Goal: Information Seeking & Learning: Learn about a topic

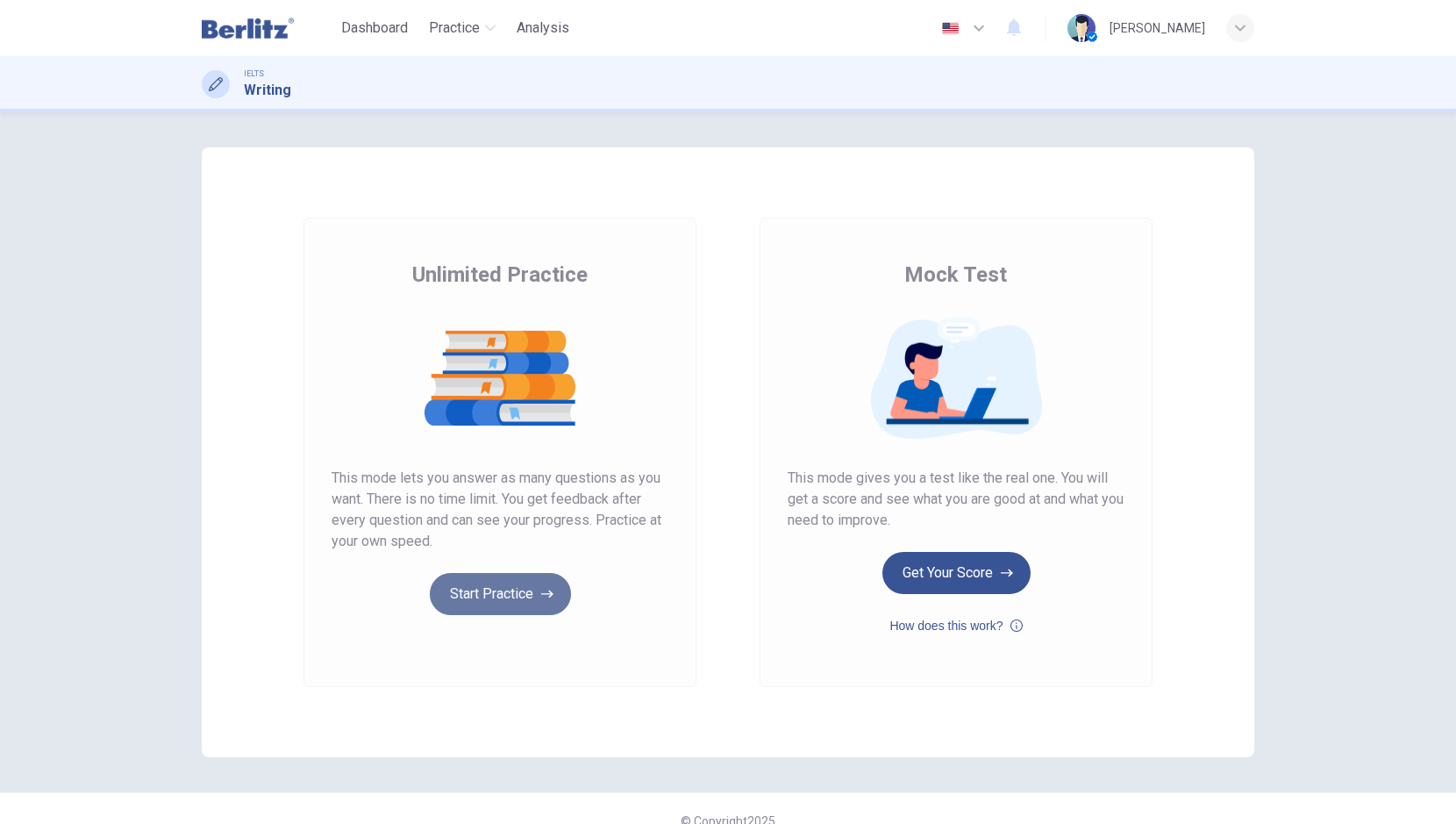
click at [486, 600] on button "Start Practice" at bounding box center [500, 594] width 141 height 42
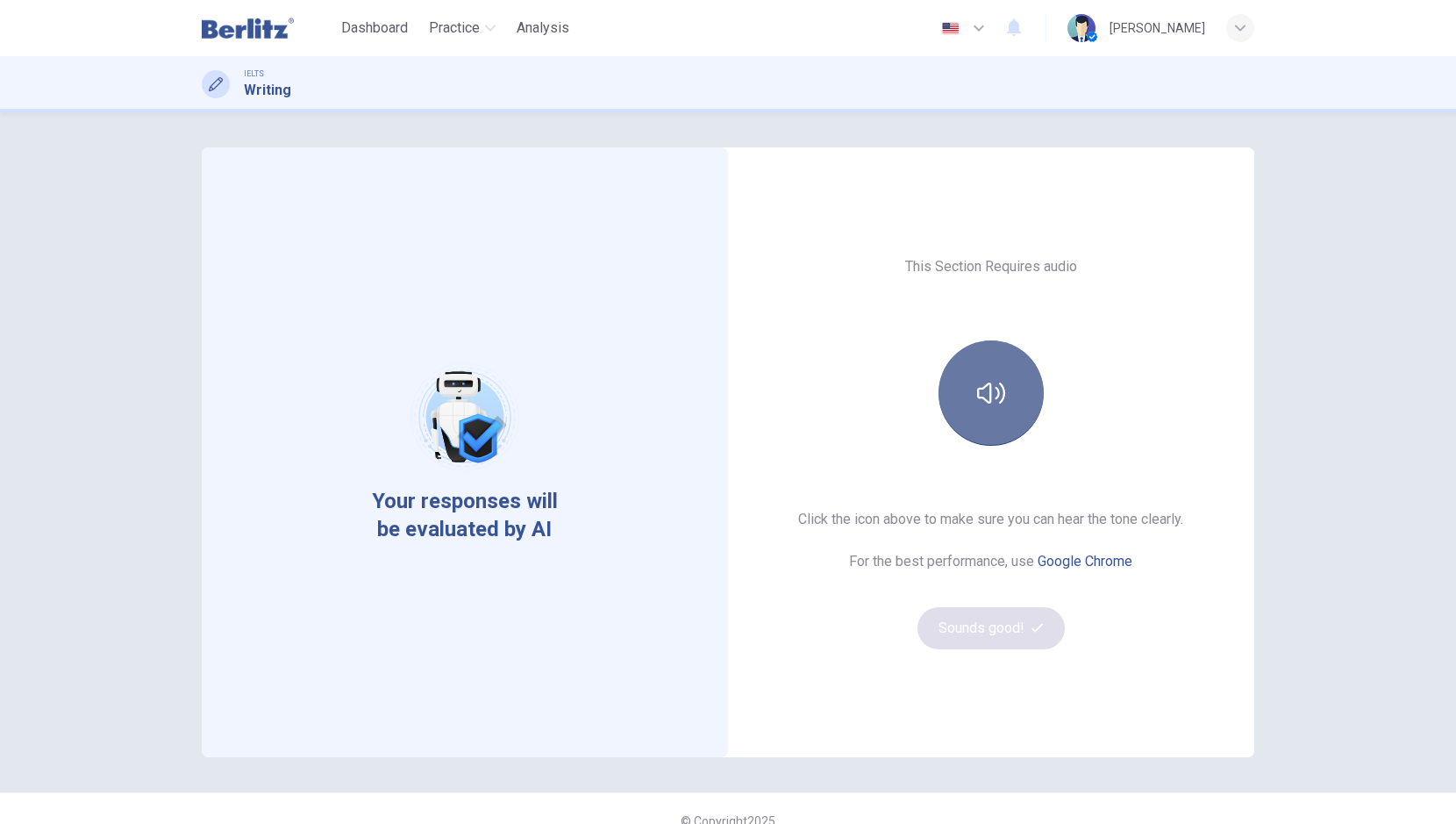
click at [979, 373] on button "button" at bounding box center [991, 393] width 105 height 105
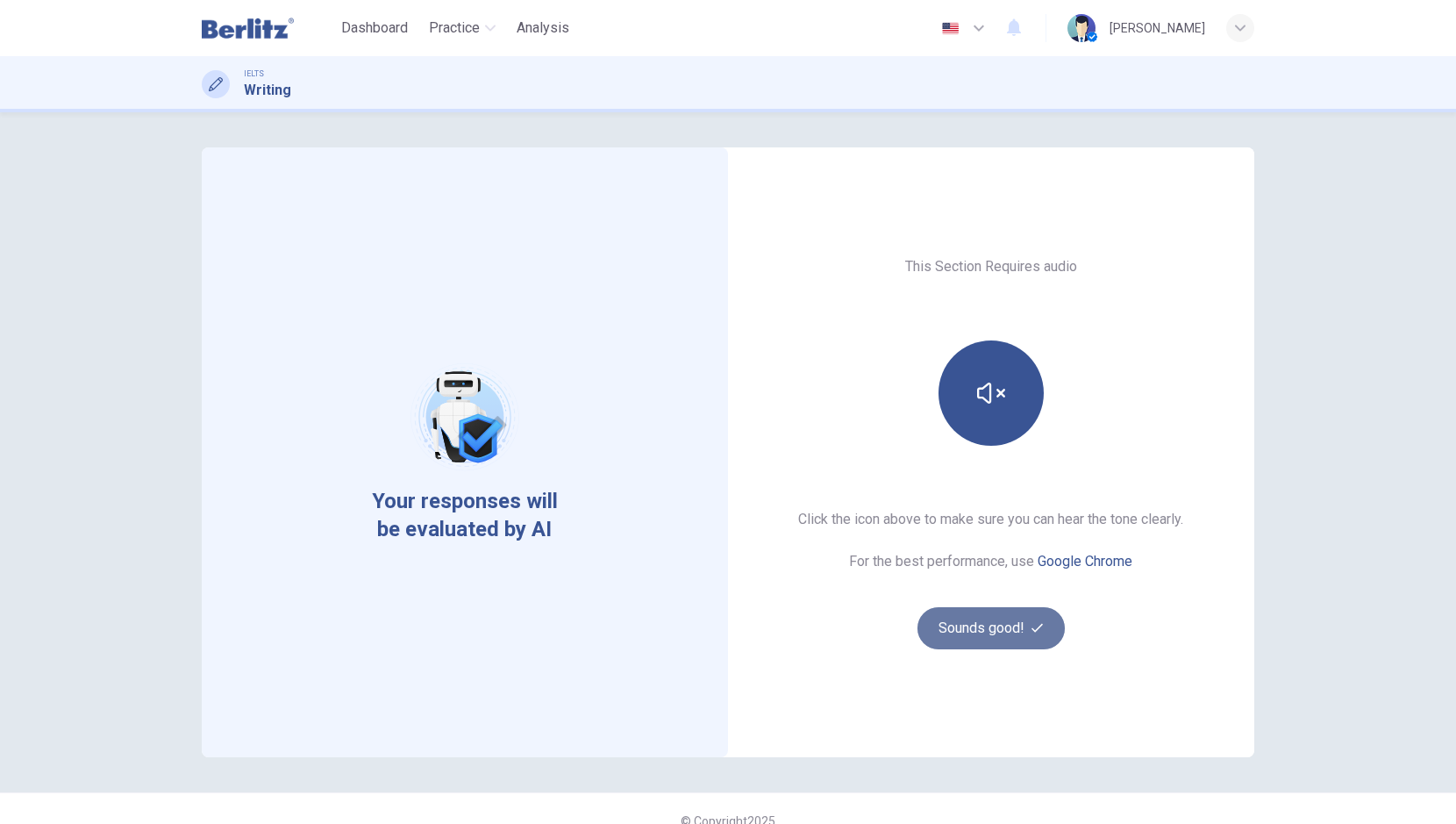
click at [951, 630] on button "Sounds good!" at bounding box center [991, 628] width 148 height 42
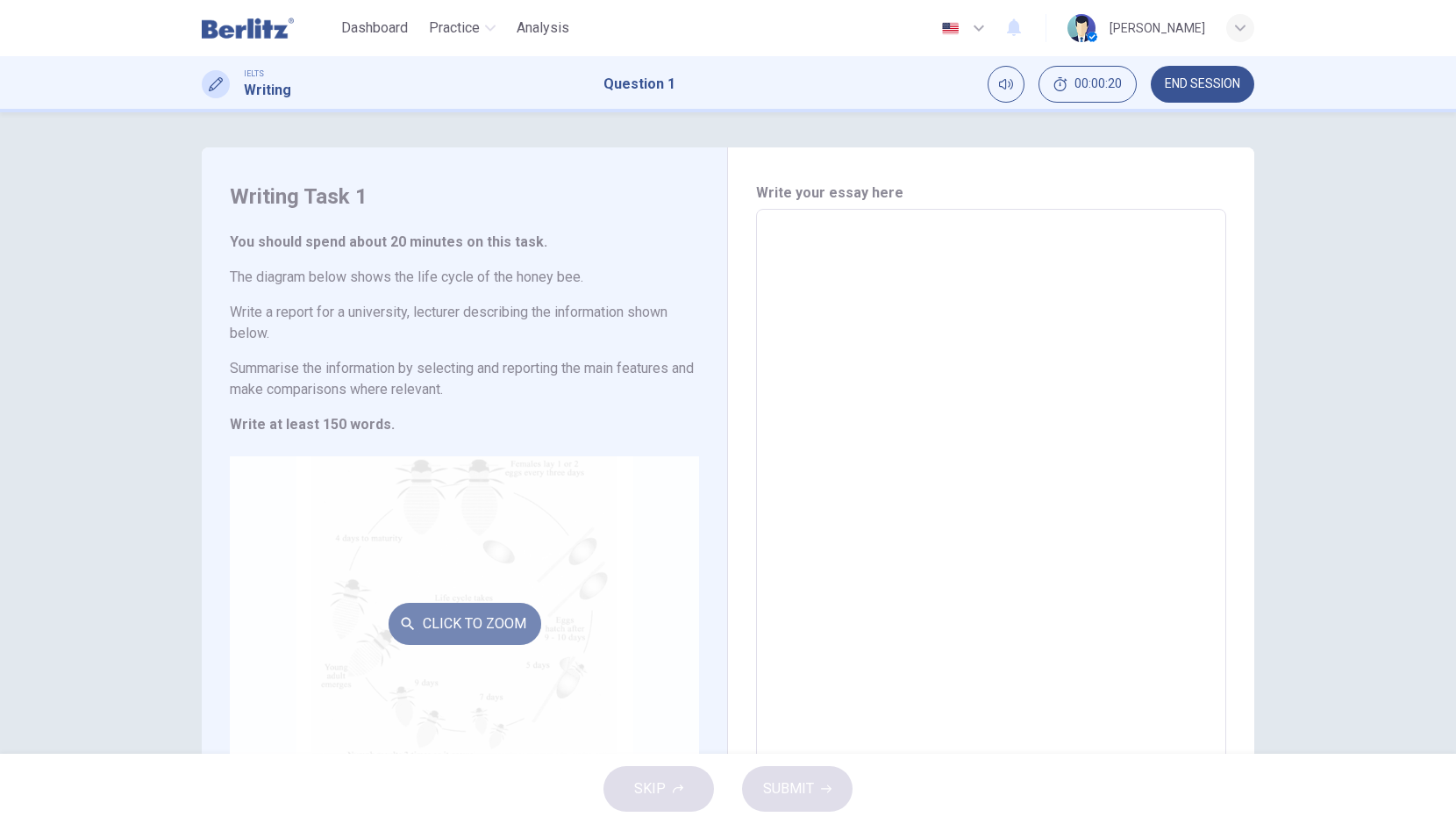
click at [446, 621] on button "Click to Zoom" at bounding box center [465, 624] width 152 height 42
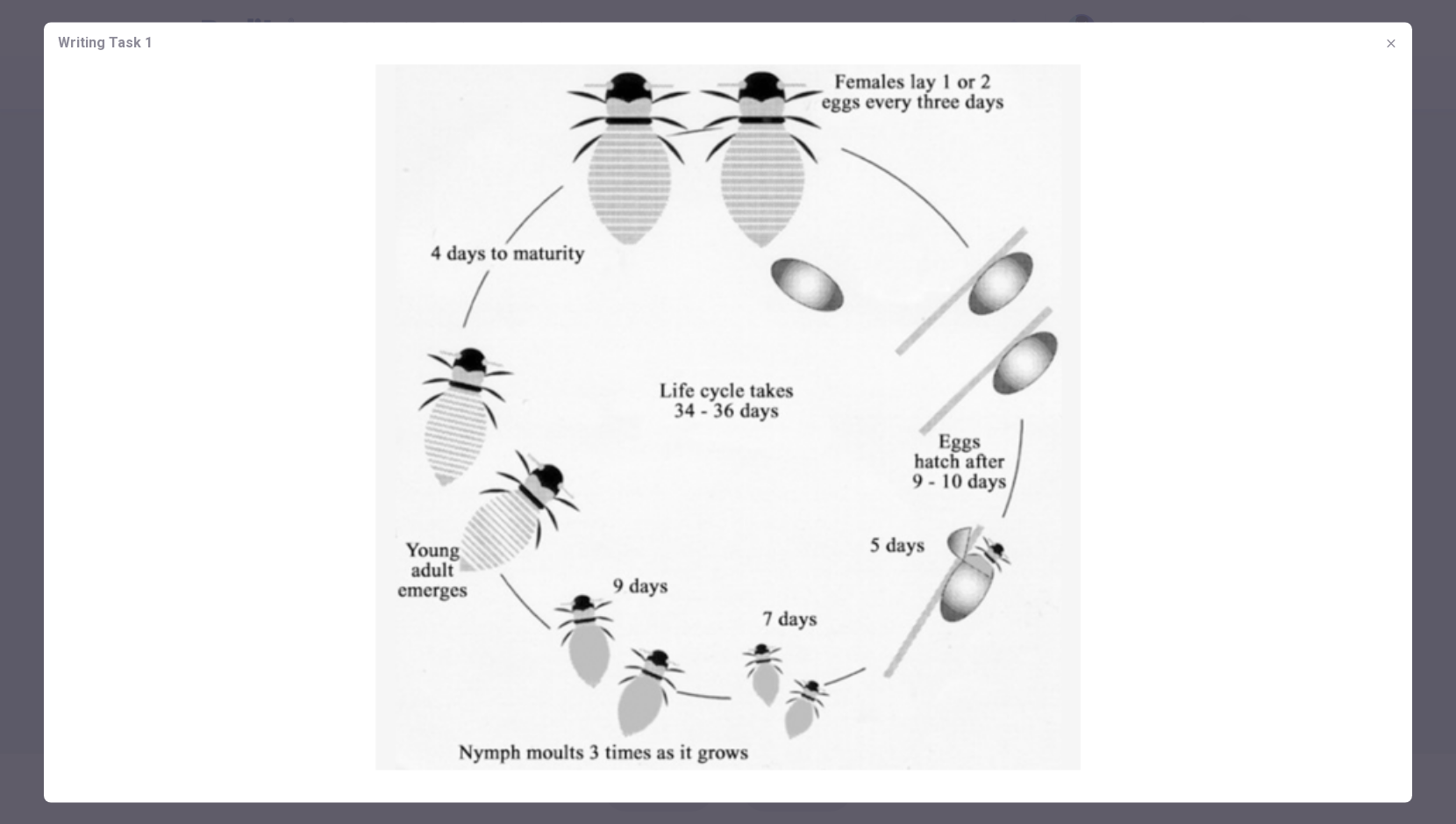
click at [681, 294] on img at bounding box center [728, 416] width 1368 height 705
click at [1387, 36] on icon "button" at bounding box center [1391, 42] width 14 height 14
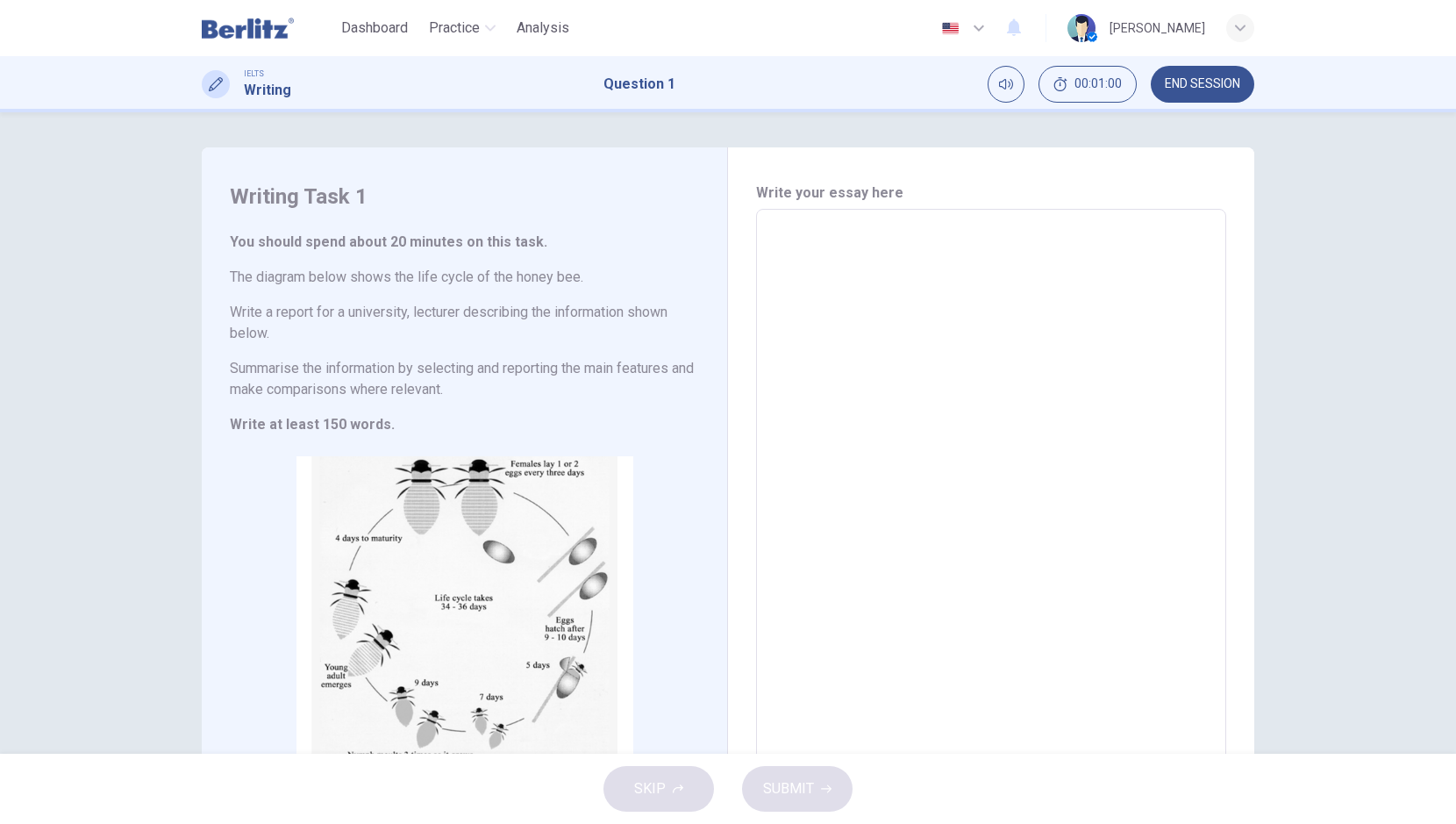
click at [818, 281] on textarea at bounding box center [991, 486] width 446 height 525
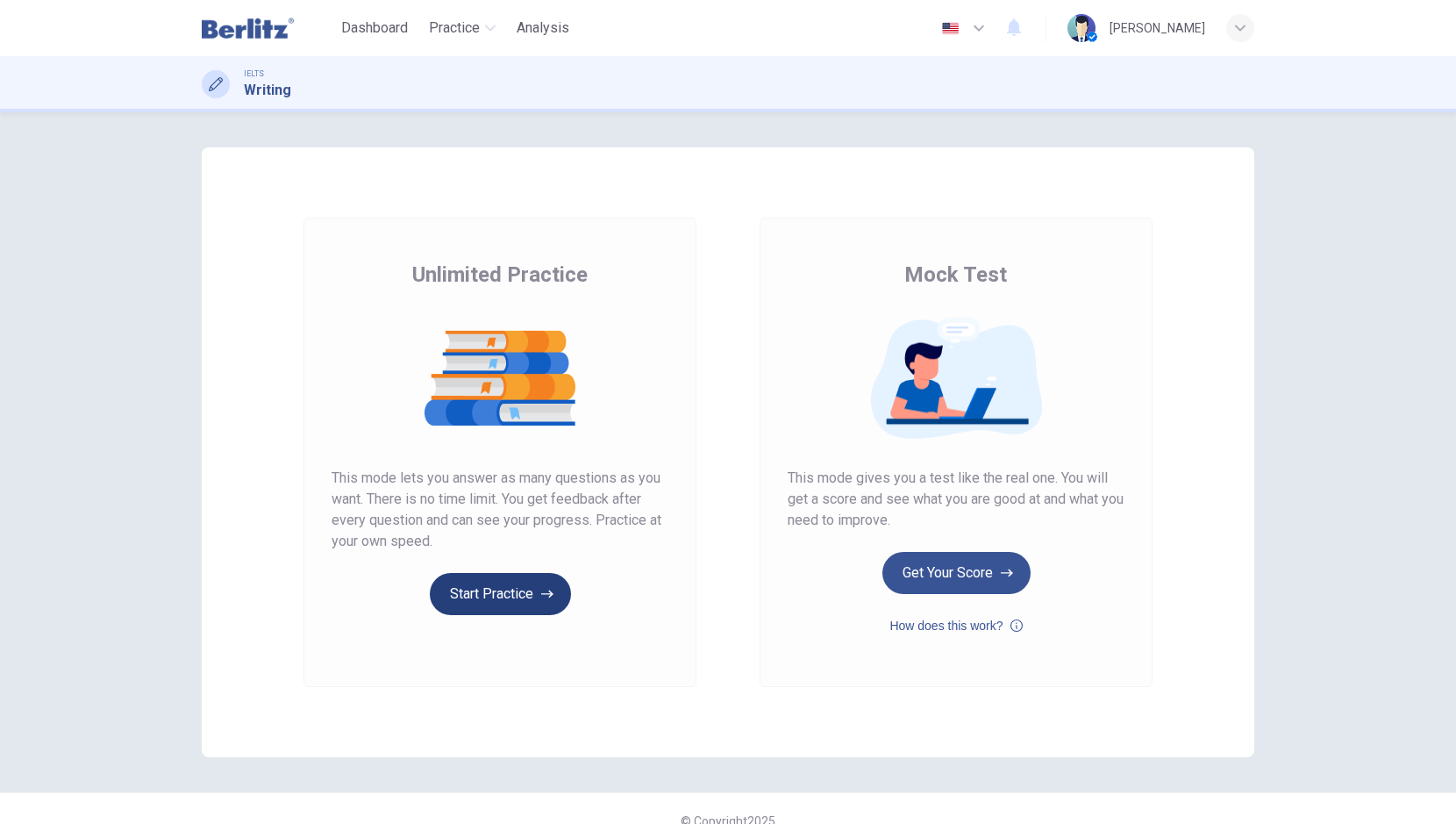
click at [453, 590] on button "Start Practice" at bounding box center [500, 594] width 141 height 42
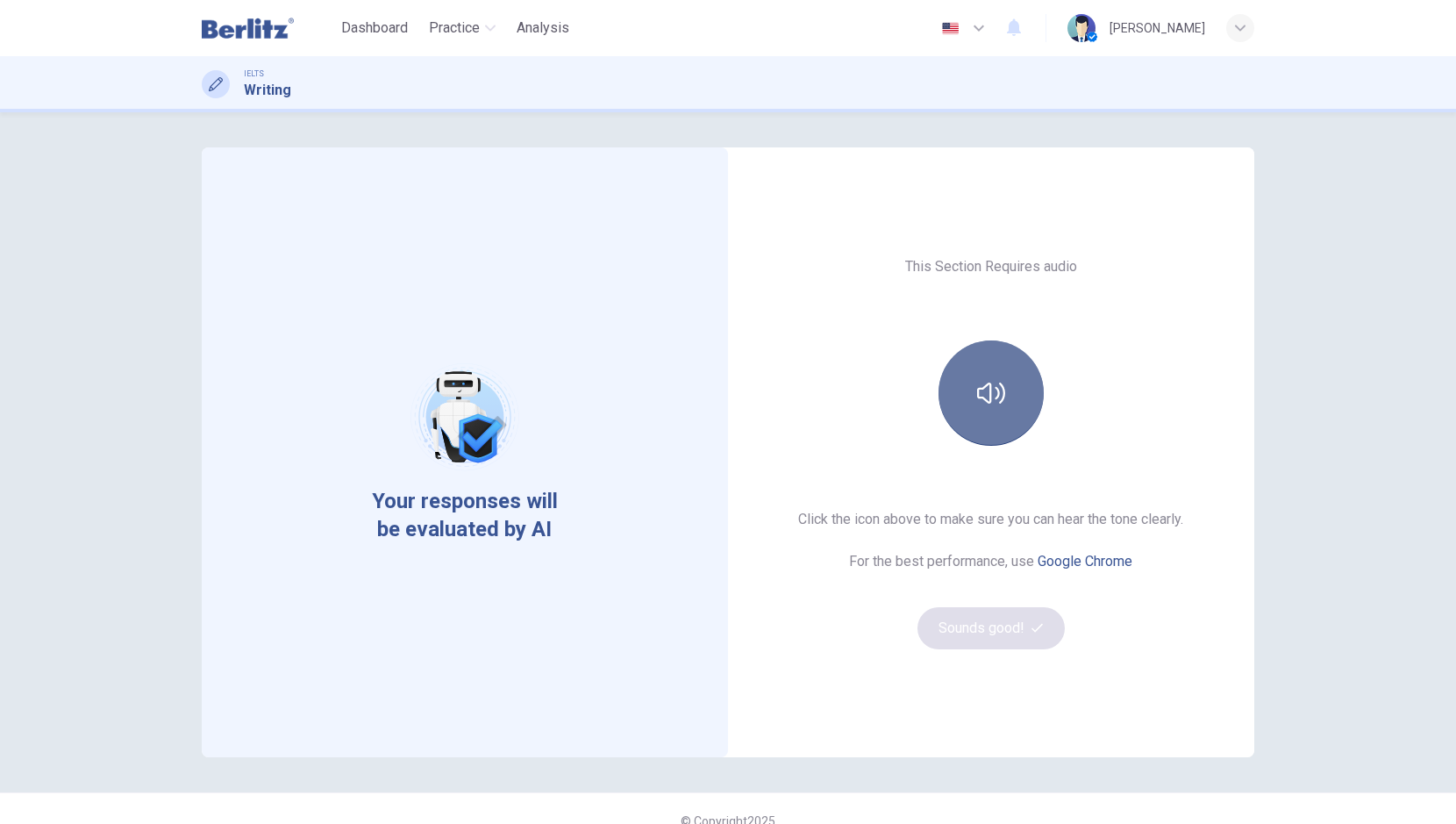
click at [986, 410] on button "button" at bounding box center [991, 393] width 105 height 105
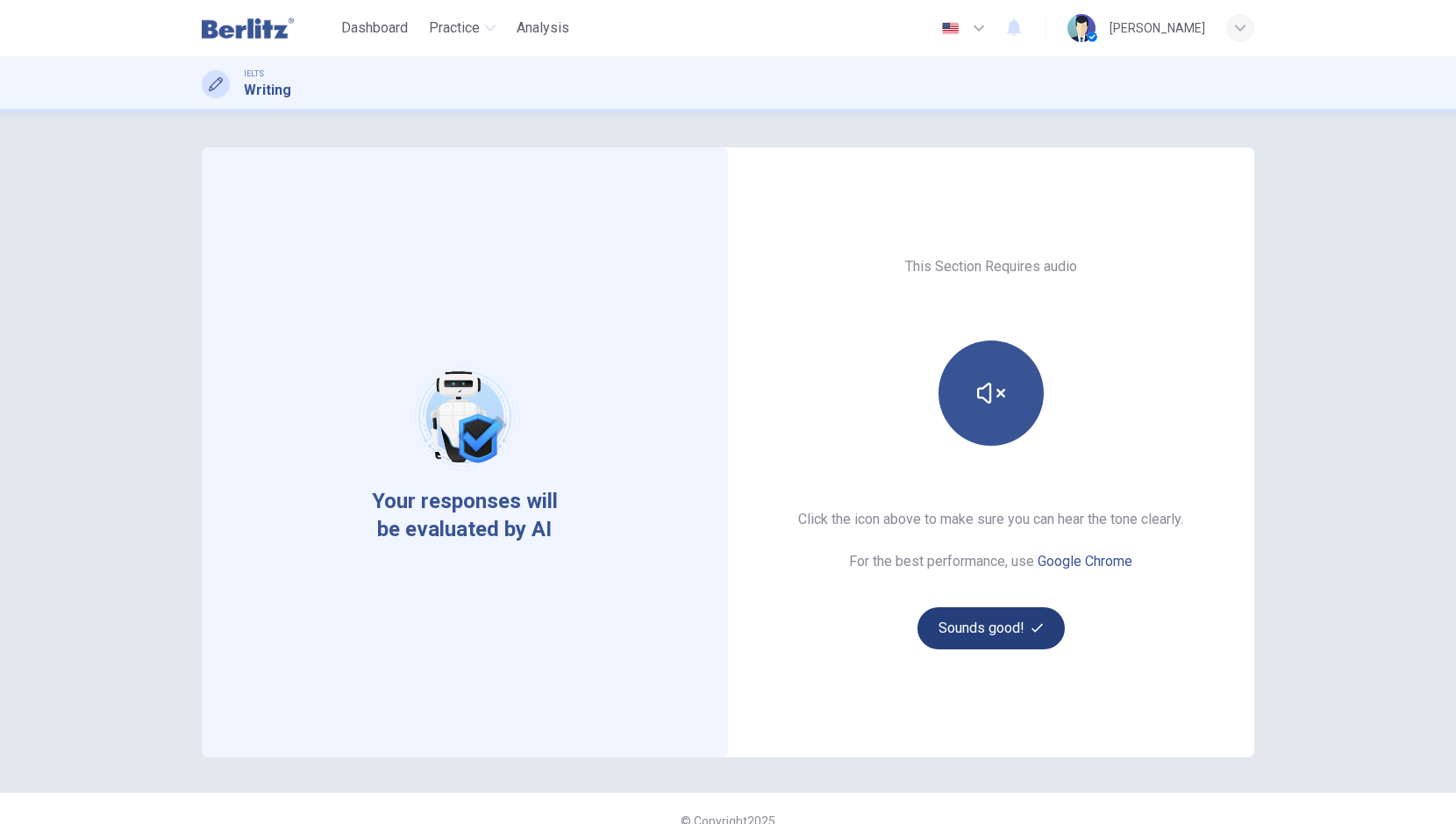
click at [949, 634] on button "Sounds good!" at bounding box center [991, 628] width 148 height 42
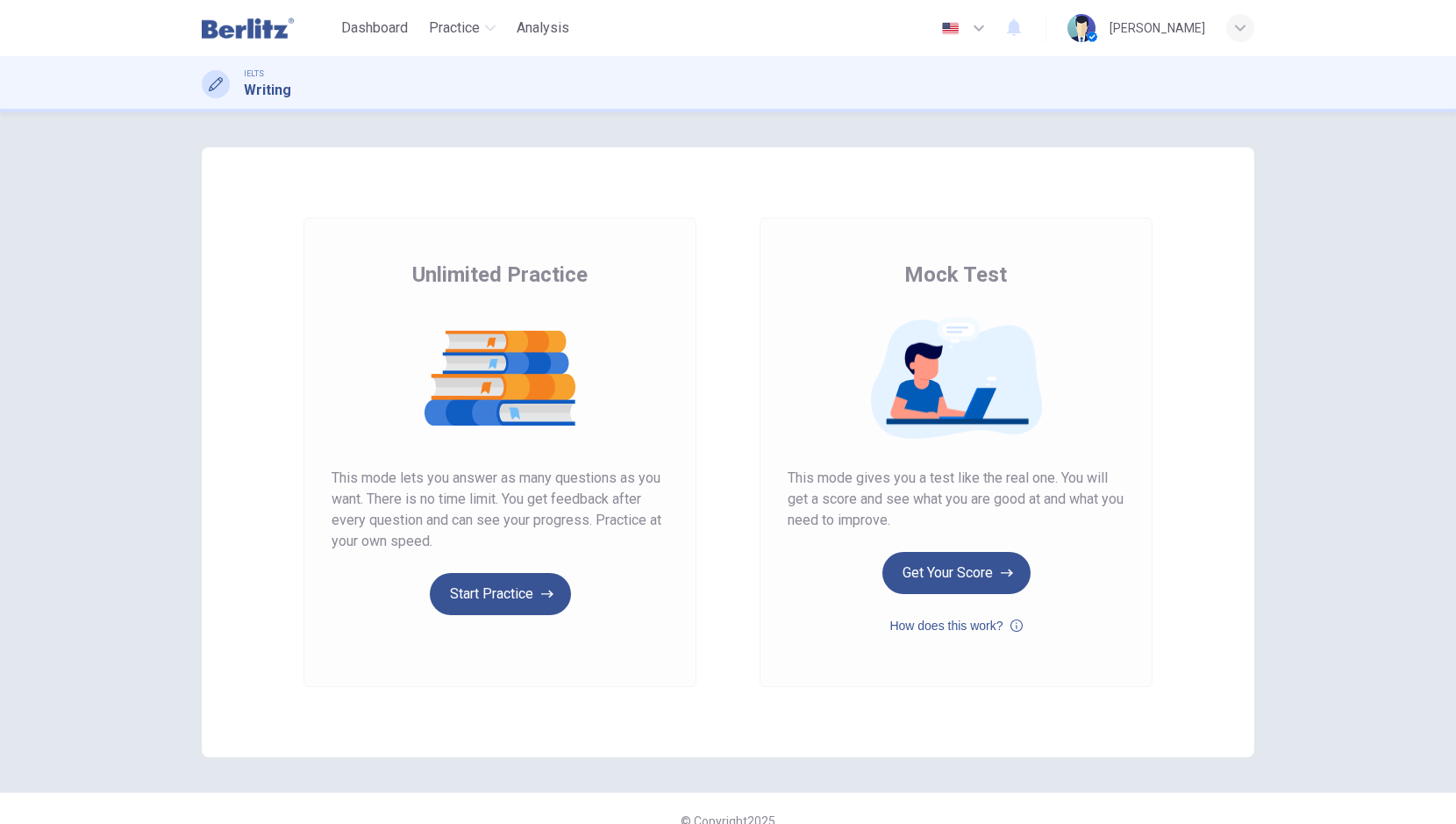
click at [258, 22] on img at bounding box center [247, 28] width 92 height 35
click at [503, 602] on button "Start Practice" at bounding box center [500, 594] width 141 height 42
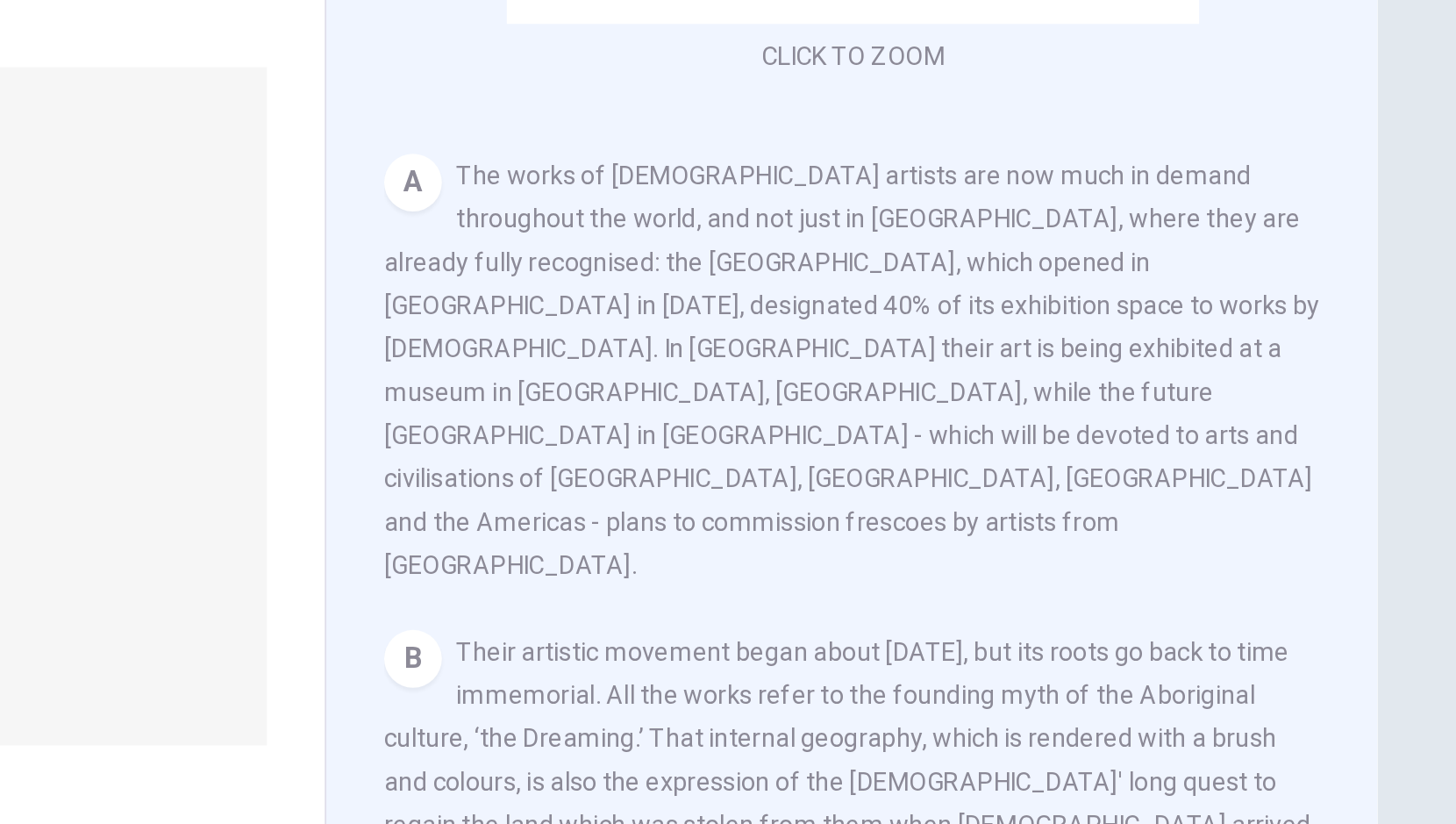
scroll to position [254, 0]
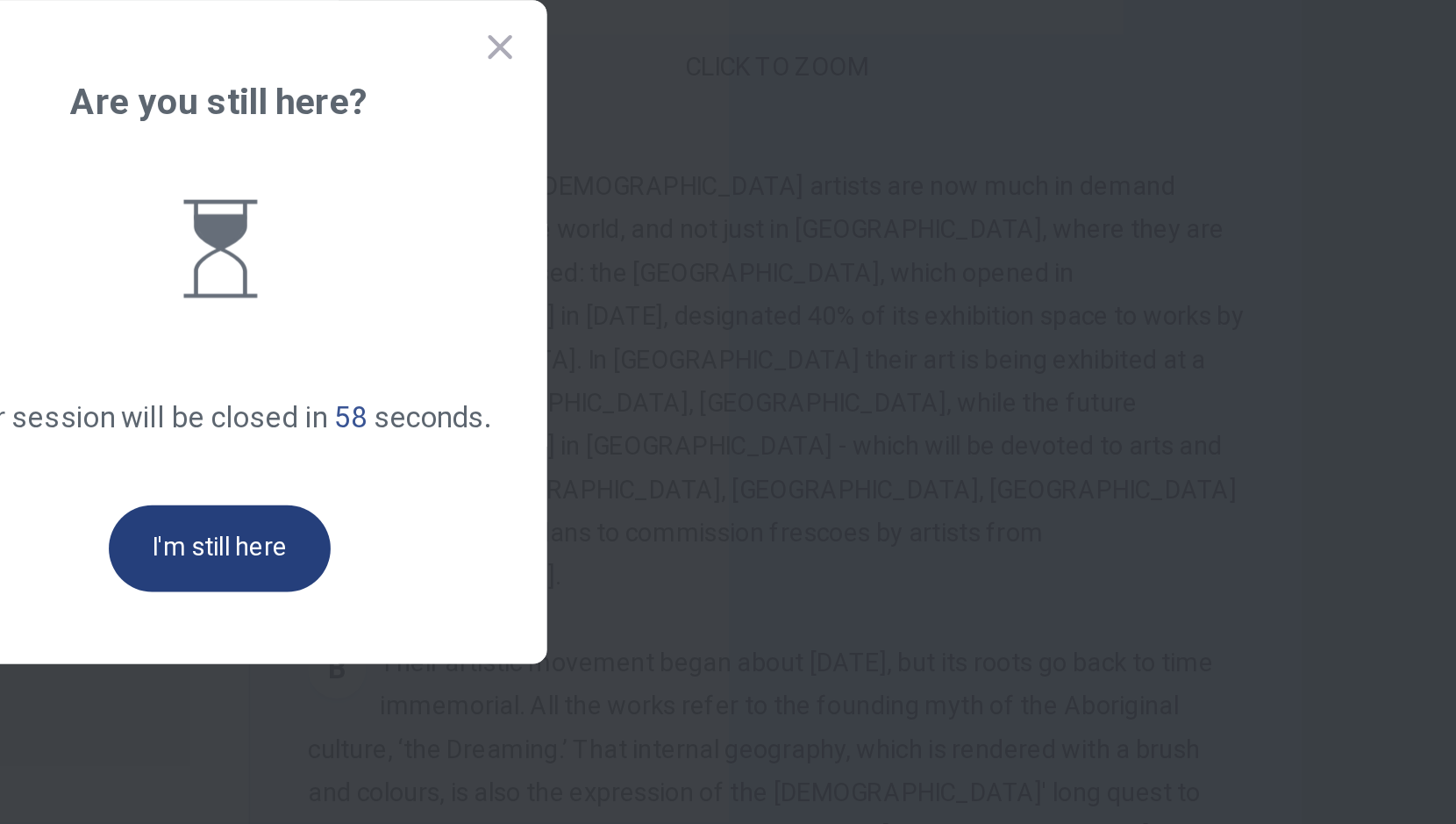
click at [718, 519] on button "I'm still here" at bounding box center [728, 518] width 108 height 42
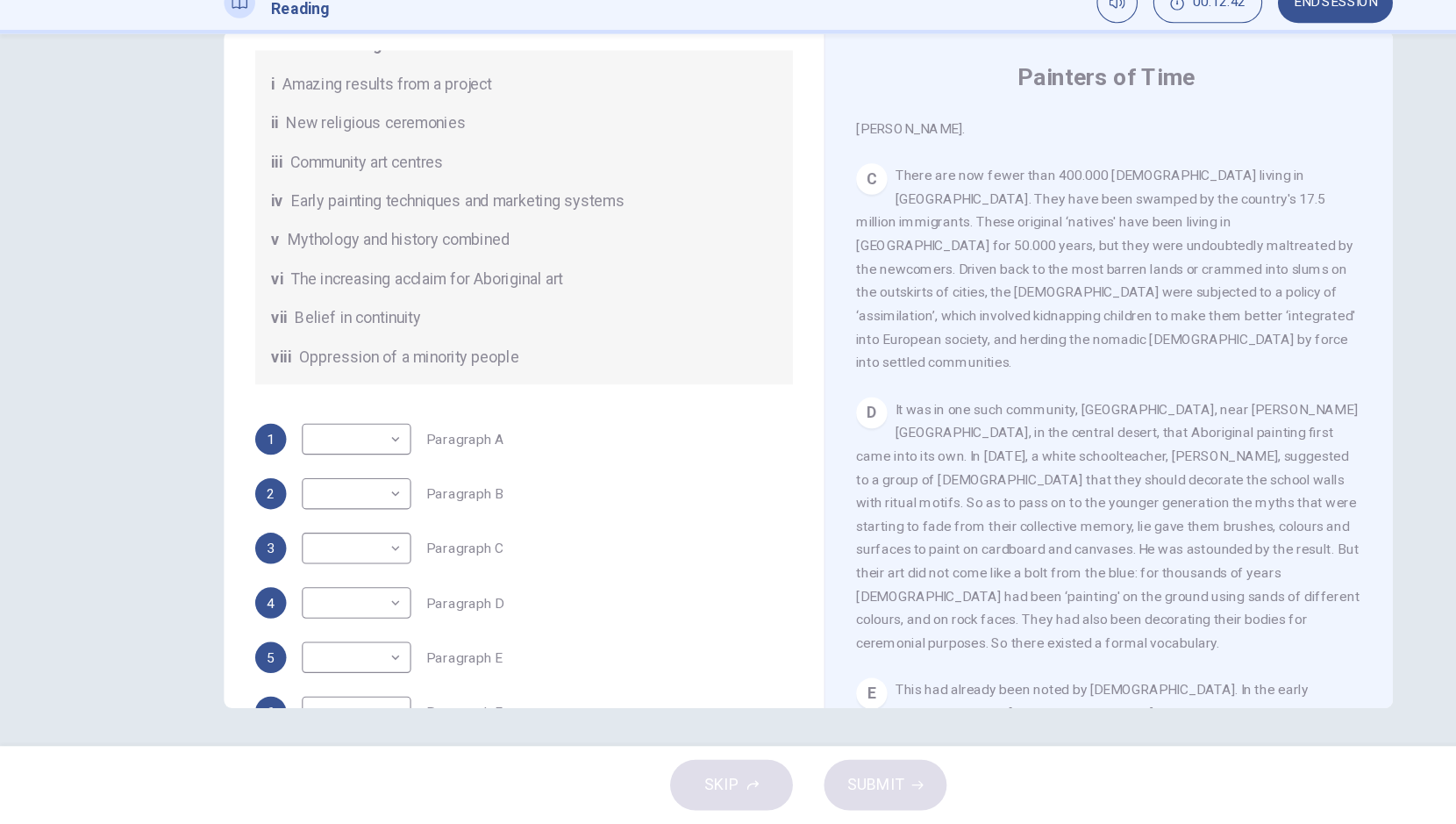
scroll to position [309, 0]
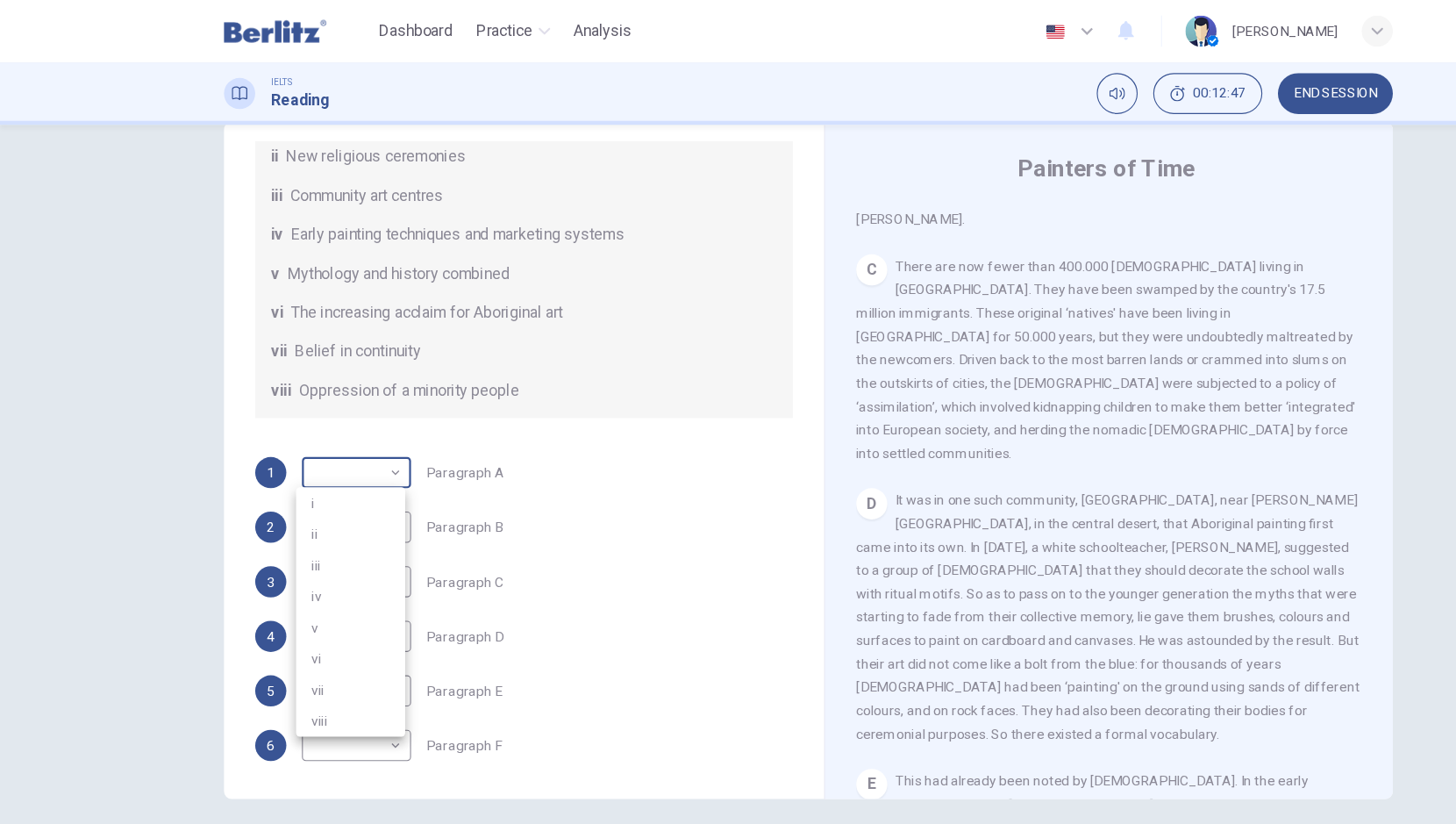
click at [336, 336] on body "This site uses cookies, as explained in our Privacy Policy . If you agree to th…" at bounding box center [728, 412] width 1456 height 824
click at [527, 422] on div at bounding box center [728, 412] width 1456 height 824
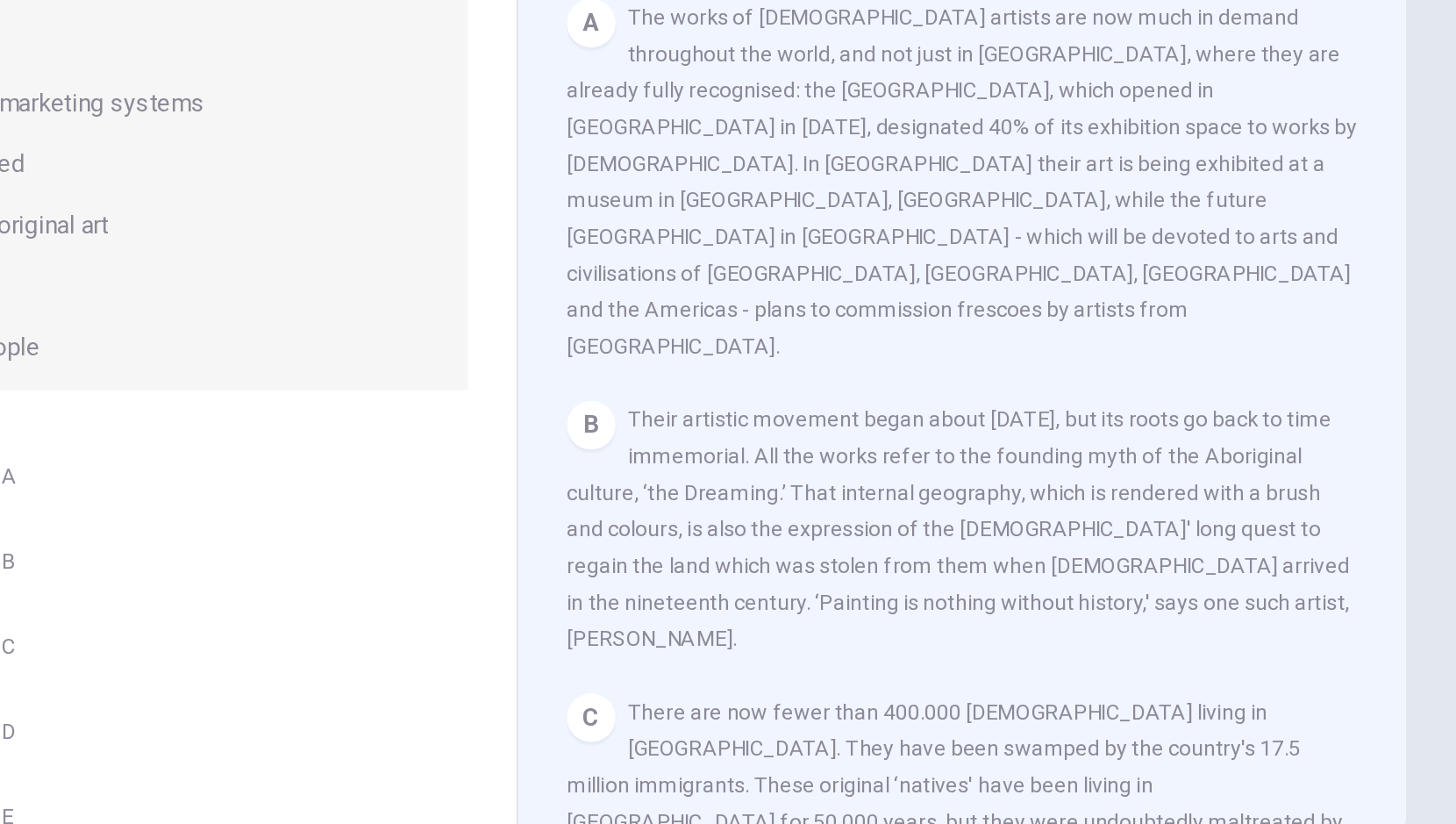
scroll to position [218, 0]
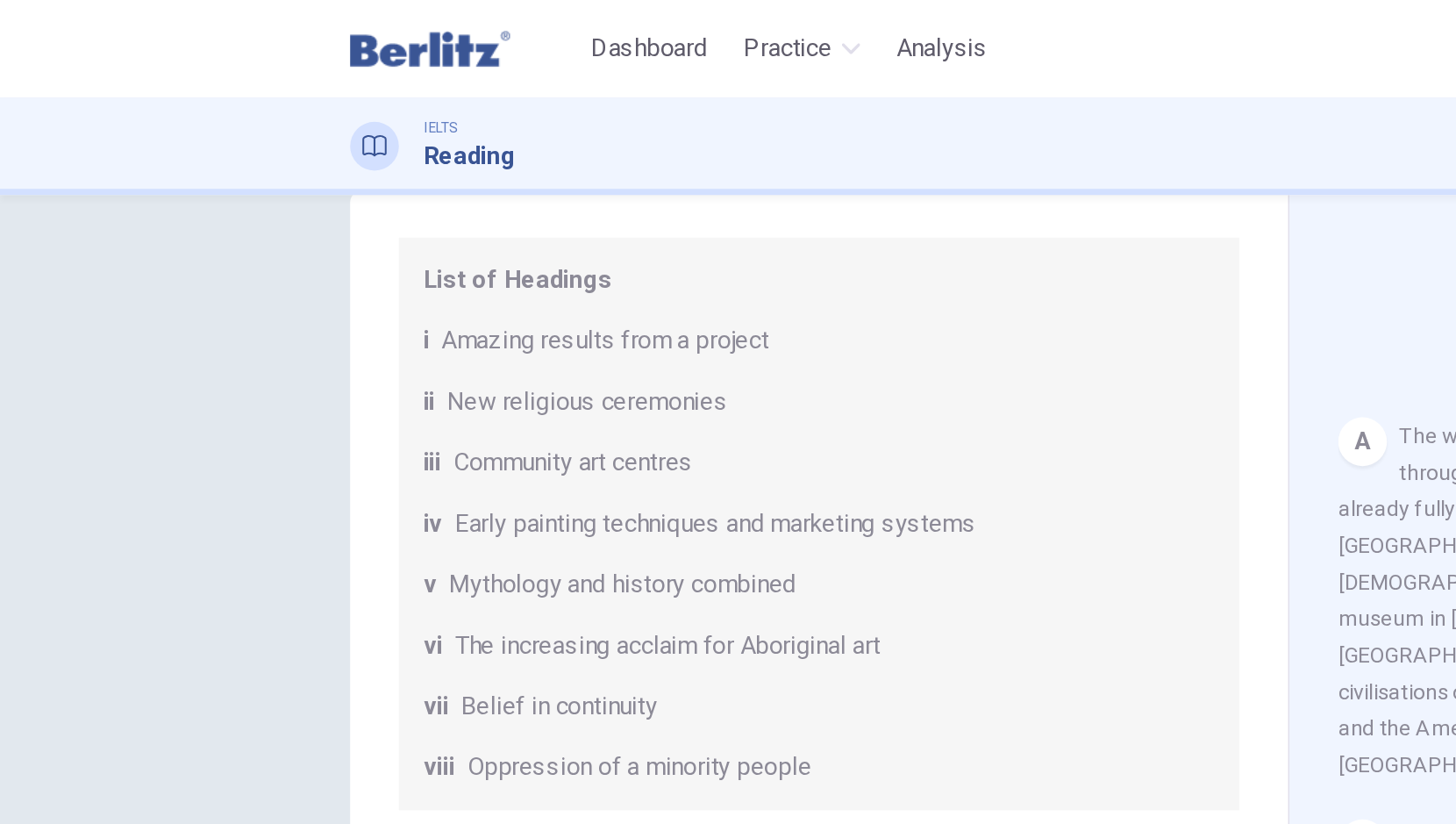
click at [171, 327] on body "This site uses cookies, as explained in our Privacy Policy . If you agree to th…" at bounding box center [728, 412] width 1456 height 824
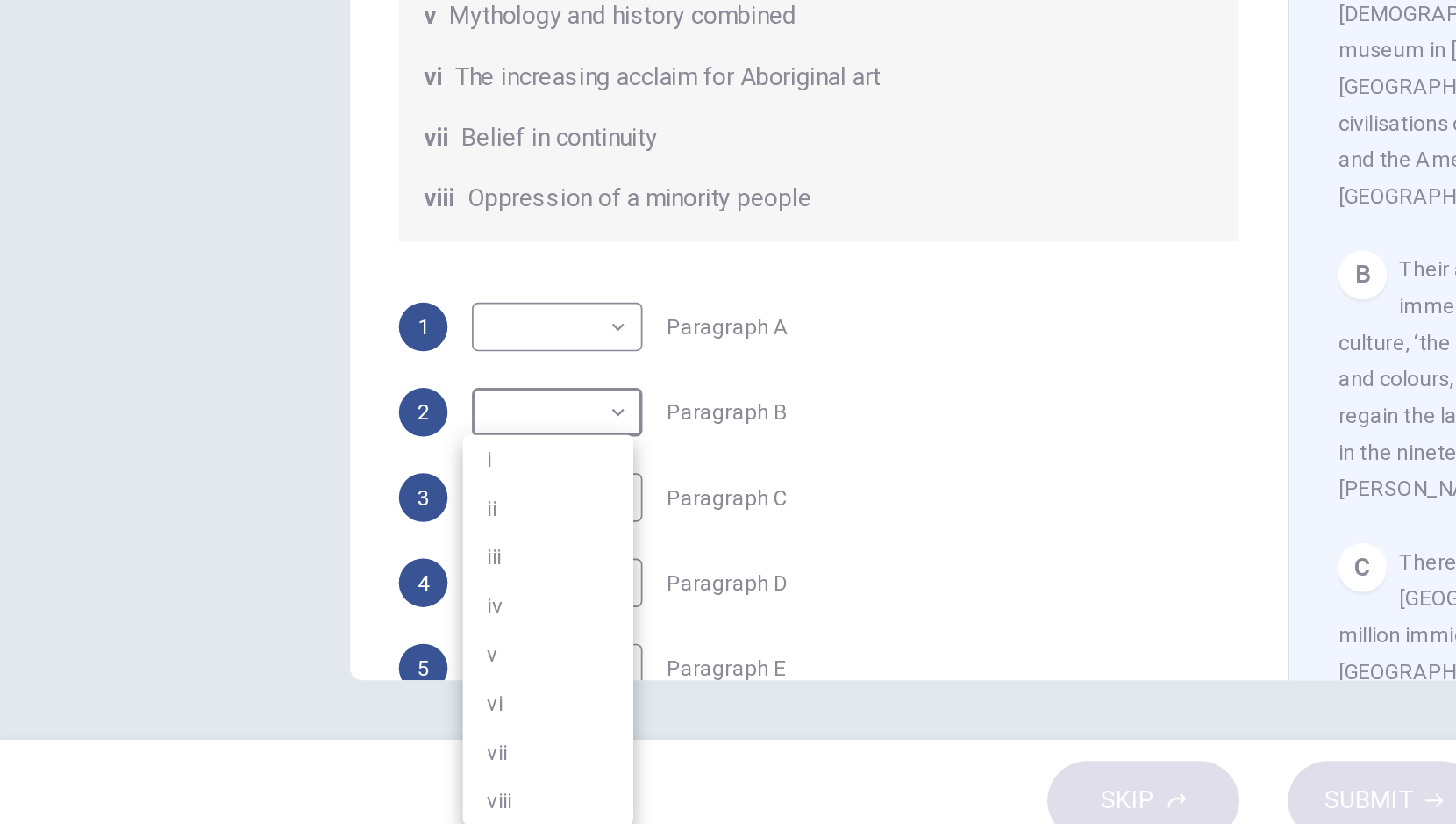
click at [521, 665] on div at bounding box center [728, 412] width 1456 height 824
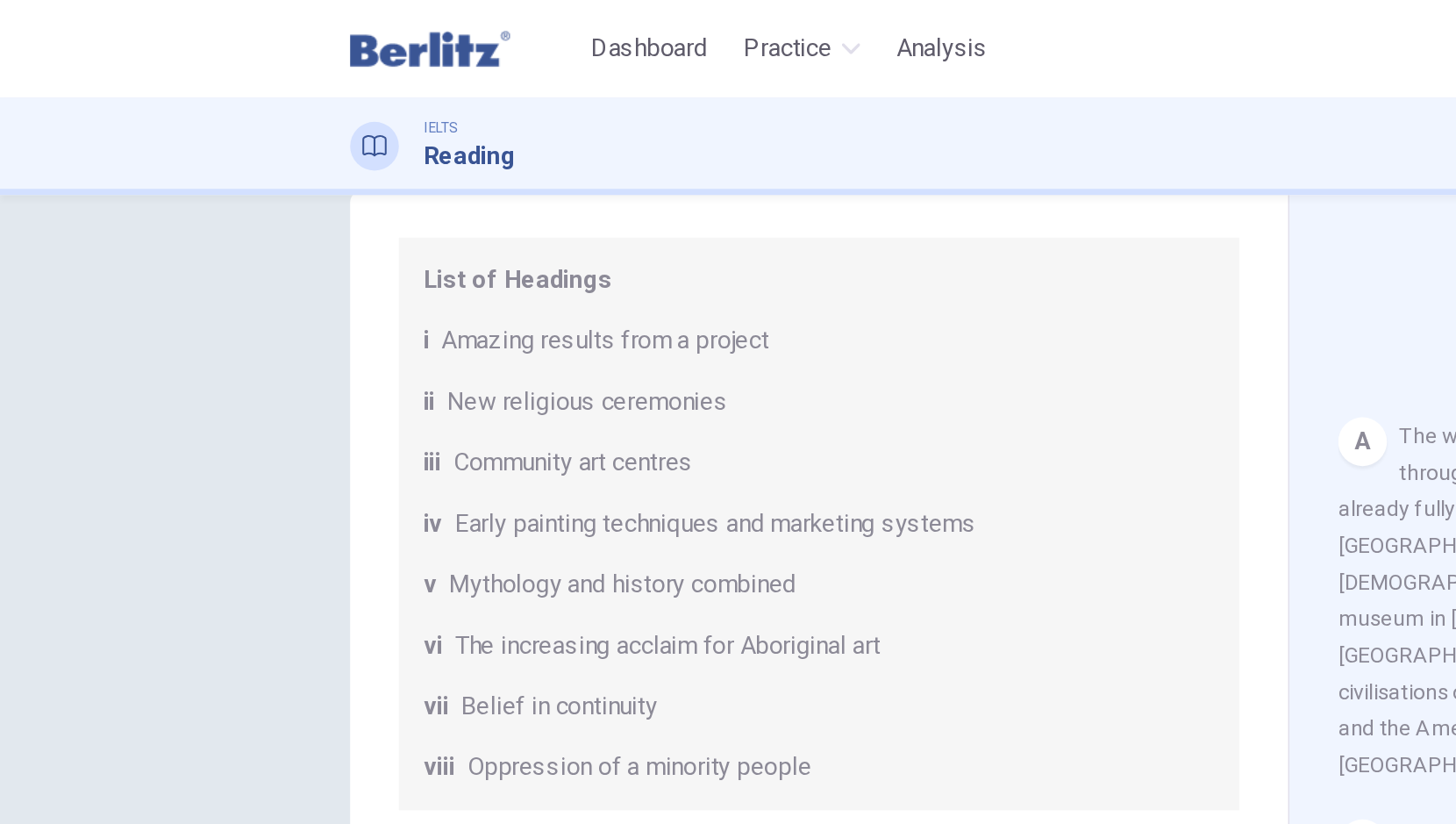
click at [347, 234] on body "This site uses cookies, as explained in our Privacy Policy . If you agree to th…" at bounding box center [728, 412] width 1456 height 824
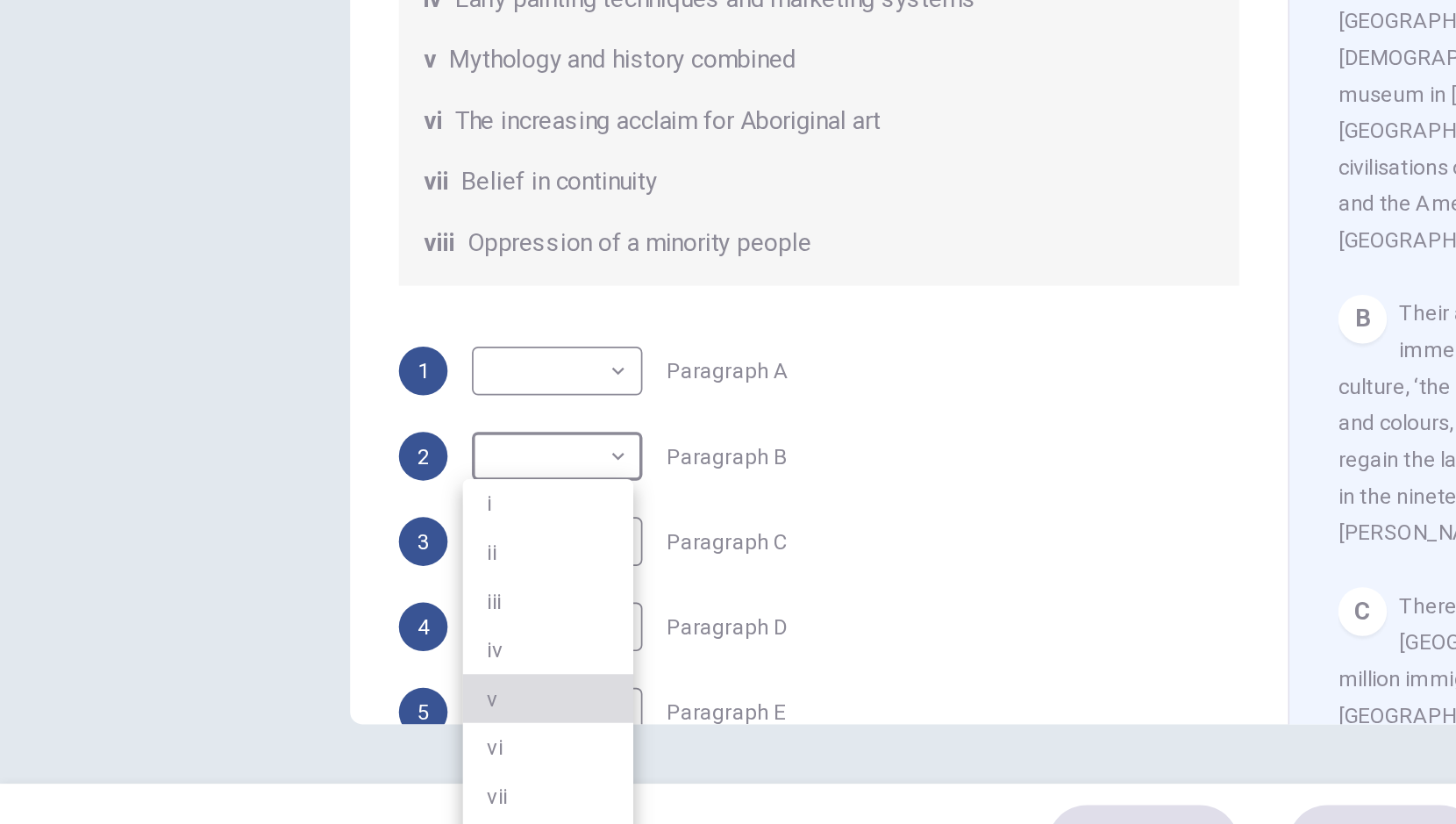
click at [290, 700] on li "v" at bounding box center [316, 703] width 98 height 28
type input "*"
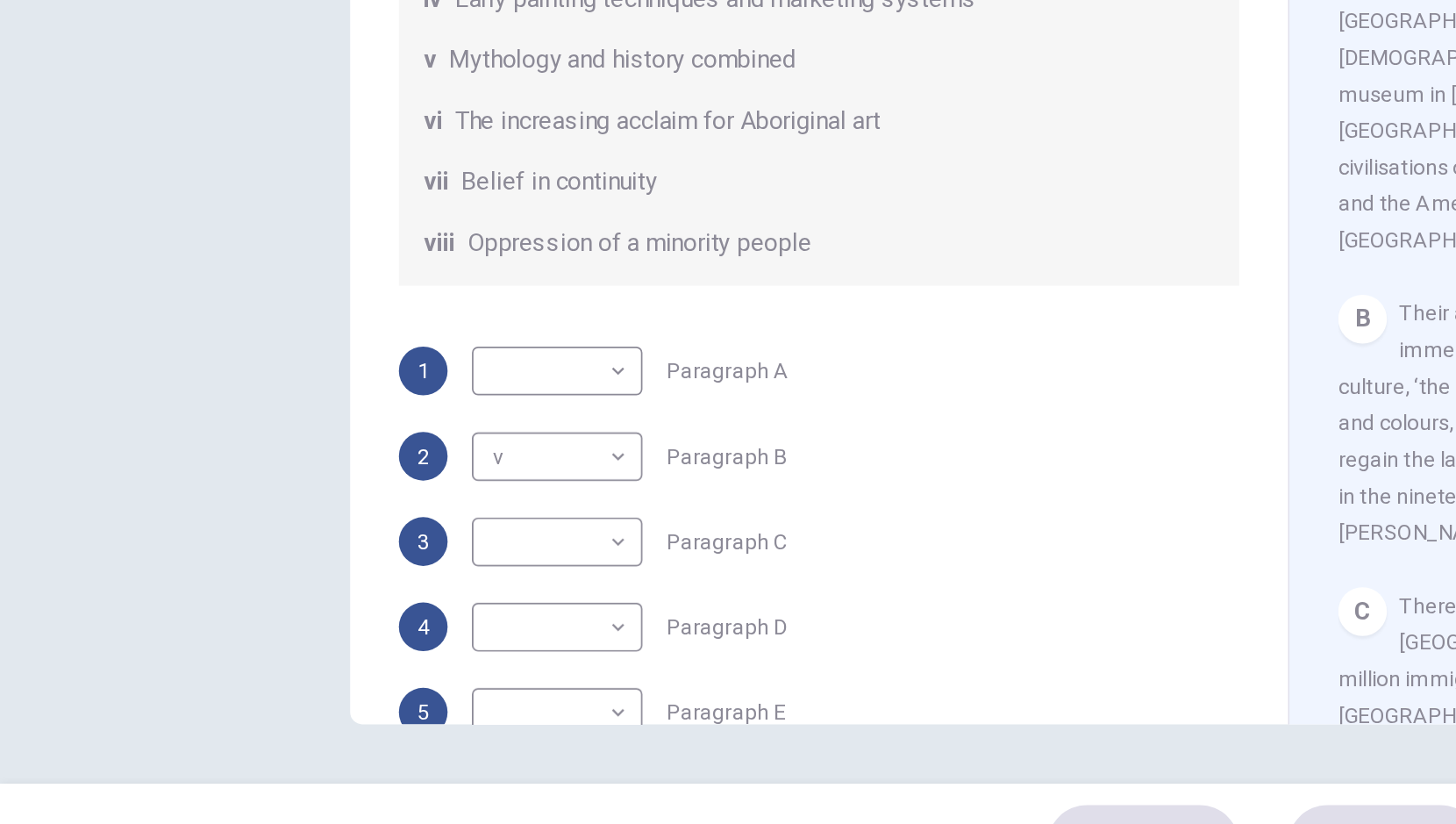
click at [538, 474] on div "Questions 1 - 6 The Reading Passage has eight paragraphs A-H . Choose the most …" at bounding box center [472, 350] width 512 height 884
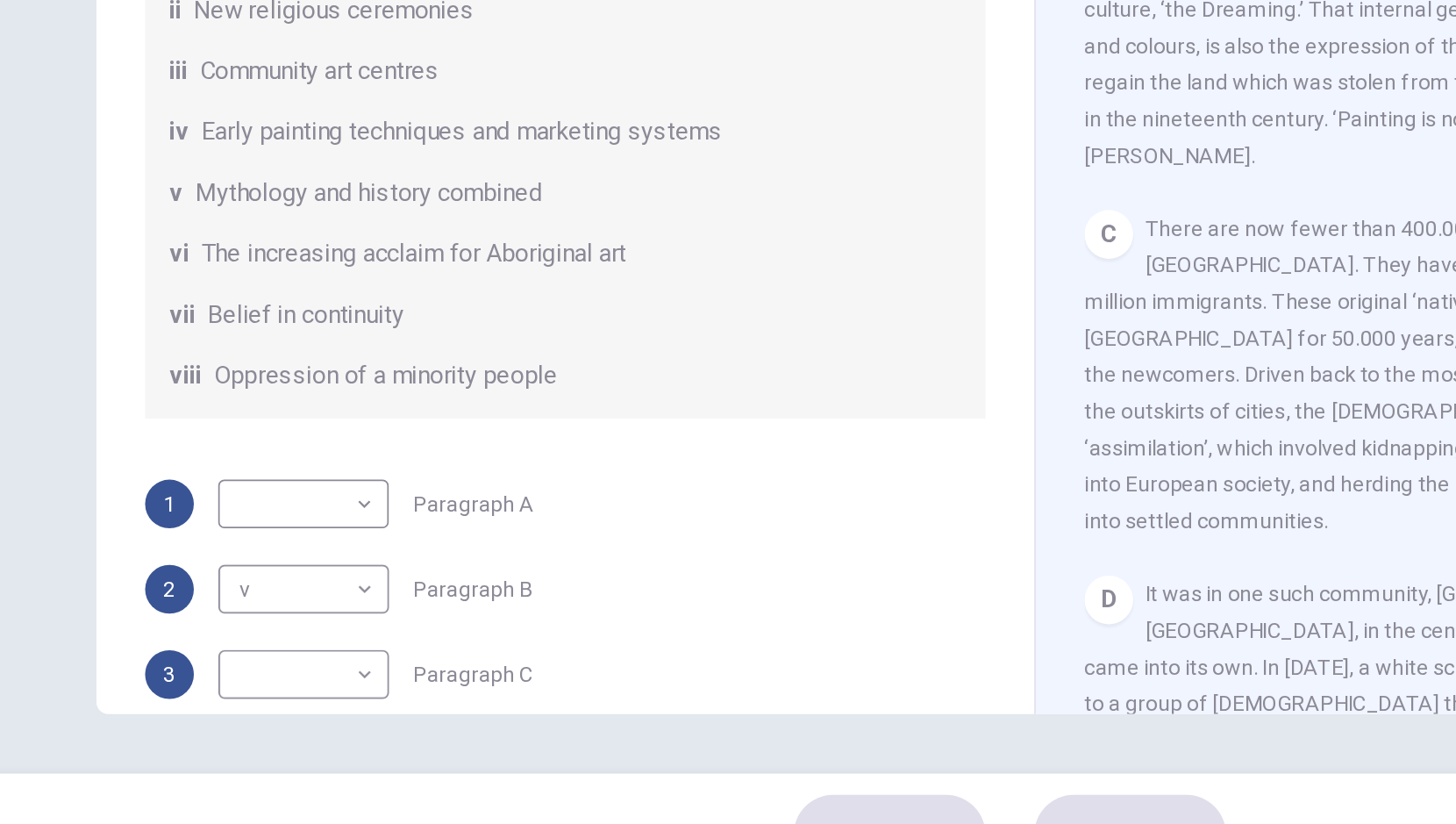
scroll to position [157, 0]
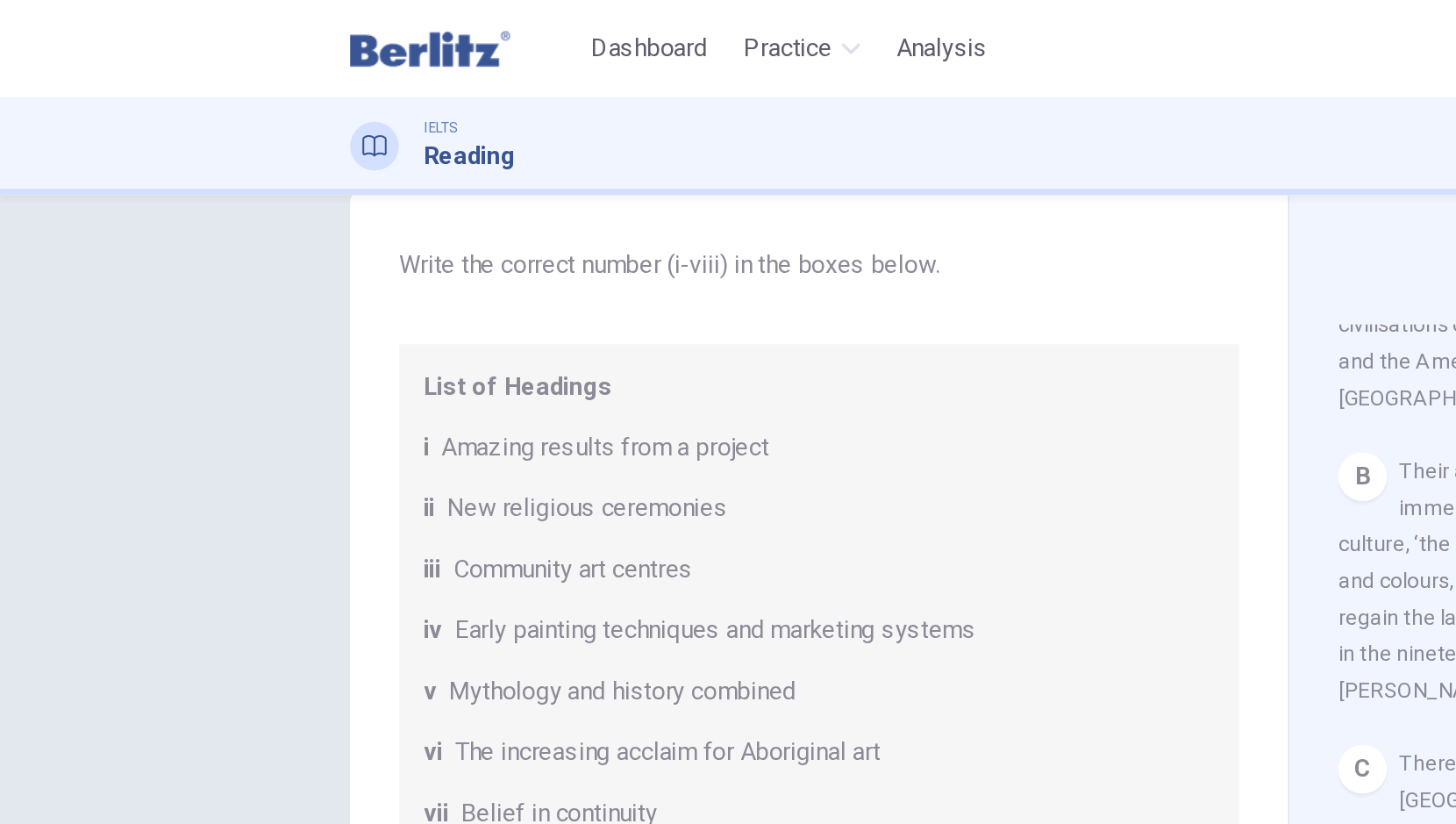
click at [198, 369] on body "This site uses cookies, as explained in our Privacy Policy . If you agree to th…" at bounding box center [728, 412] width 1456 height 824
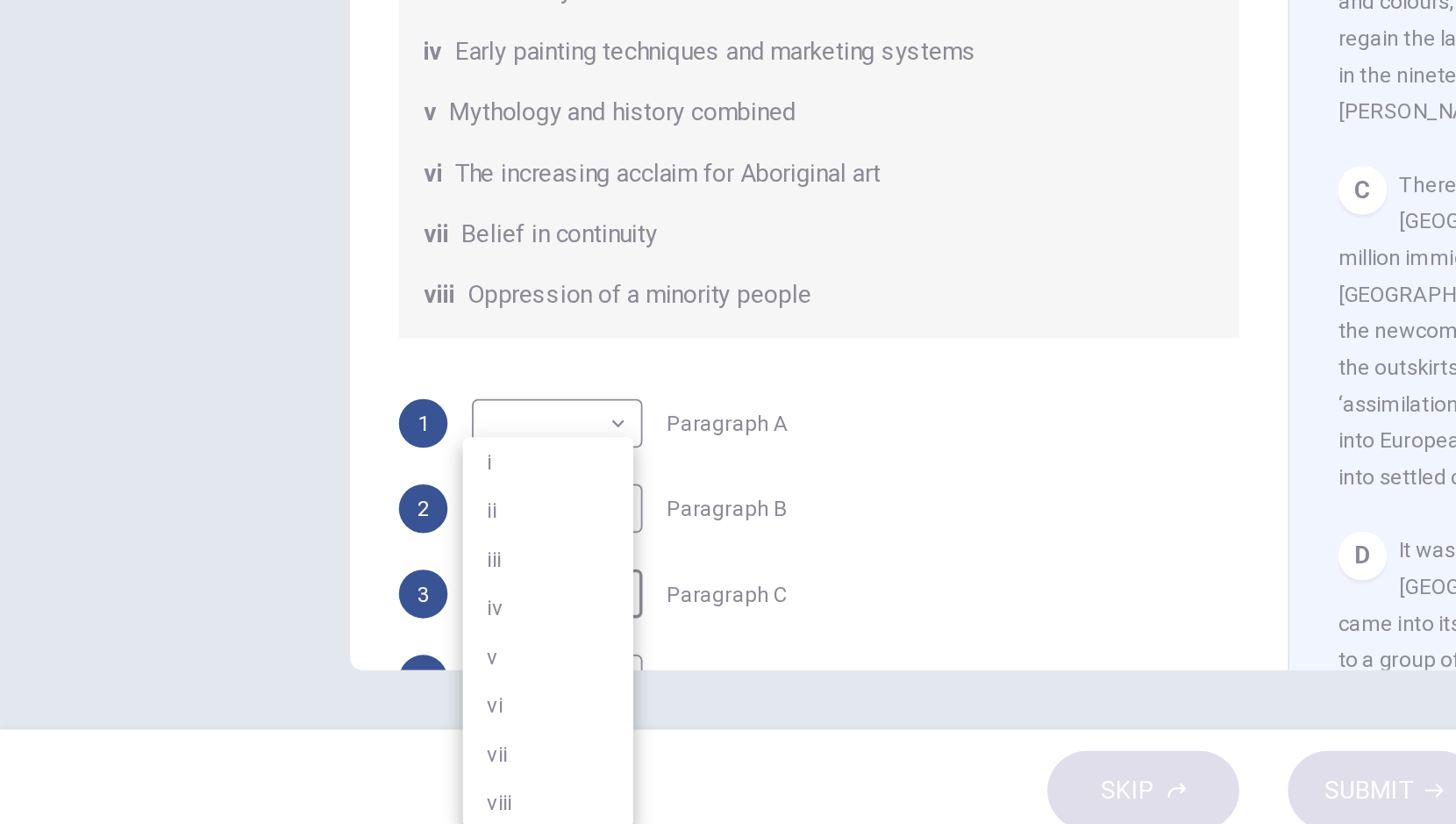
scroll to position [0, 0]
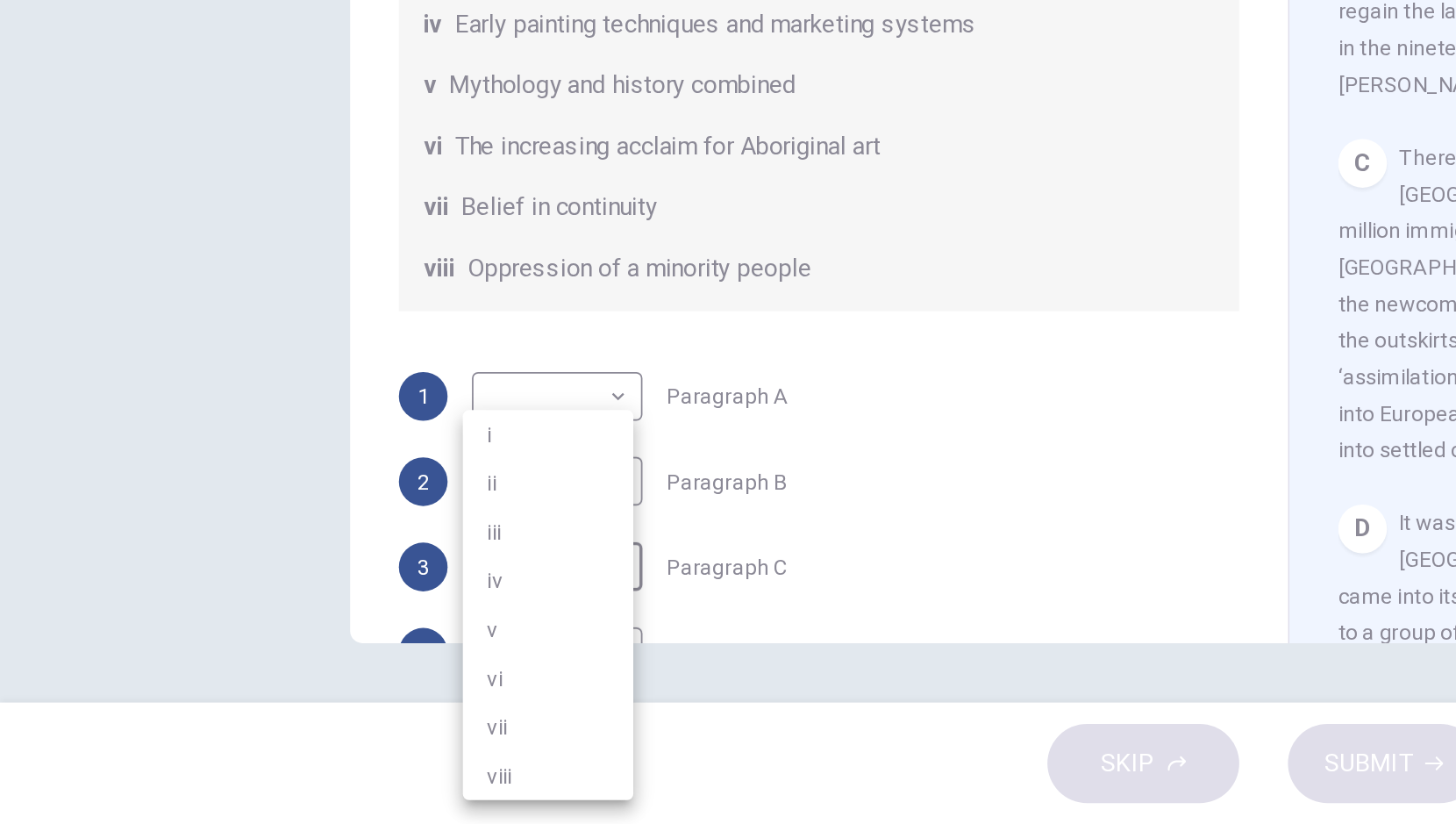
click at [307, 794] on li "viii" at bounding box center [316, 795] width 98 height 28
type input "****"
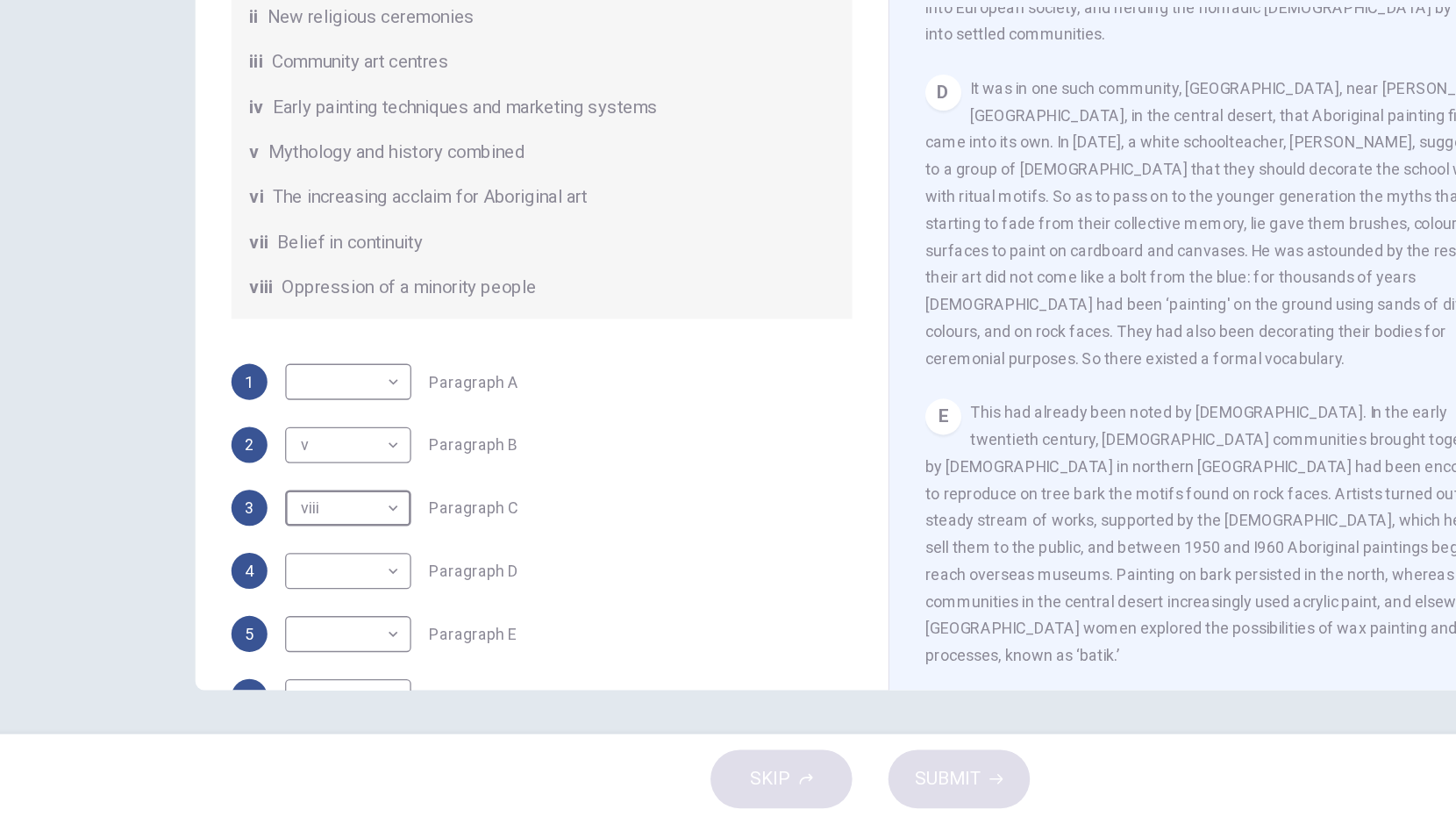
scroll to position [256, 0]
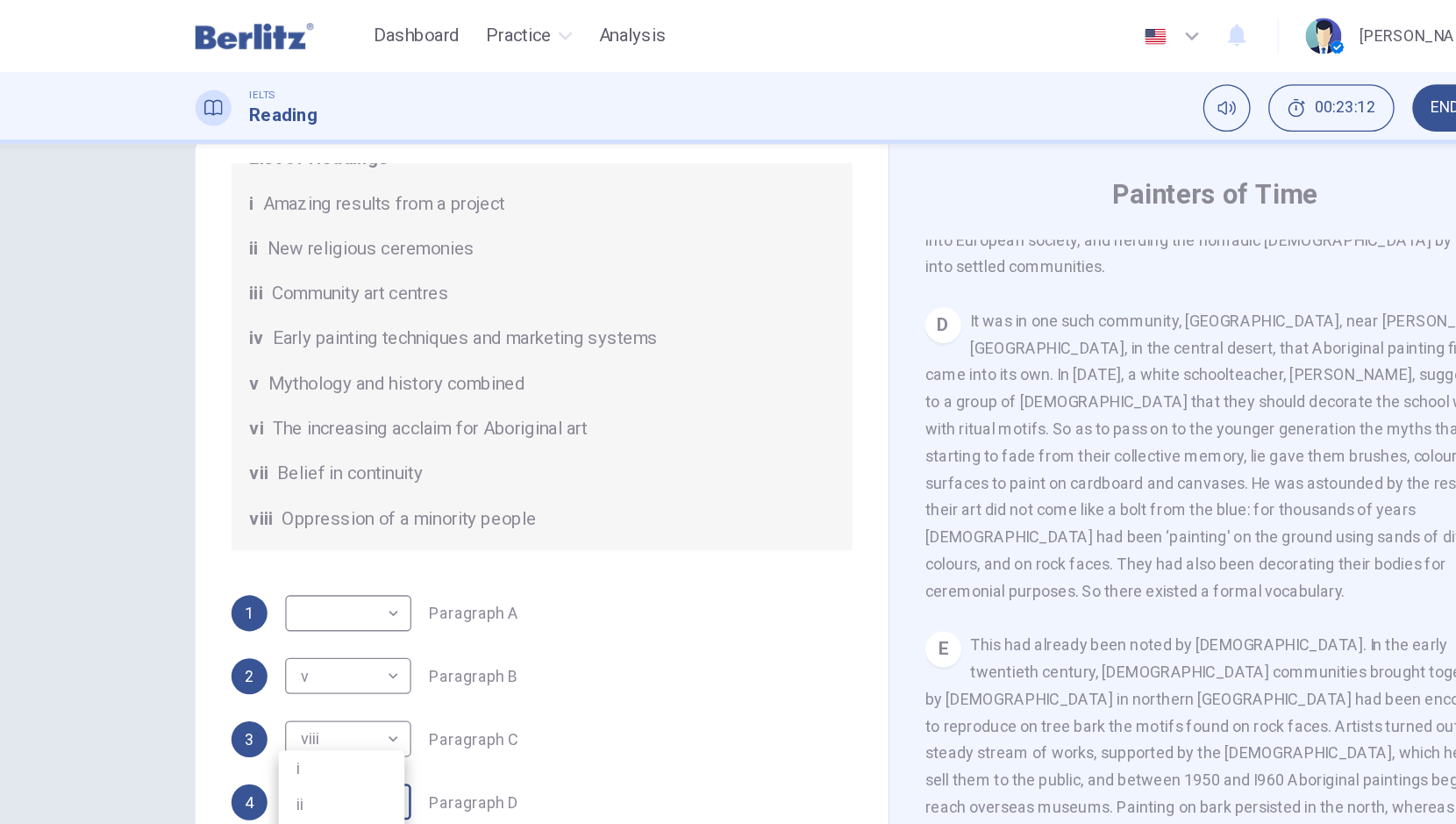
click at [326, 448] on body "This site uses cookies, as explained in our Privacy Policy . If you agree to th…" at bounding box center [728, 412] width 1456 height 824
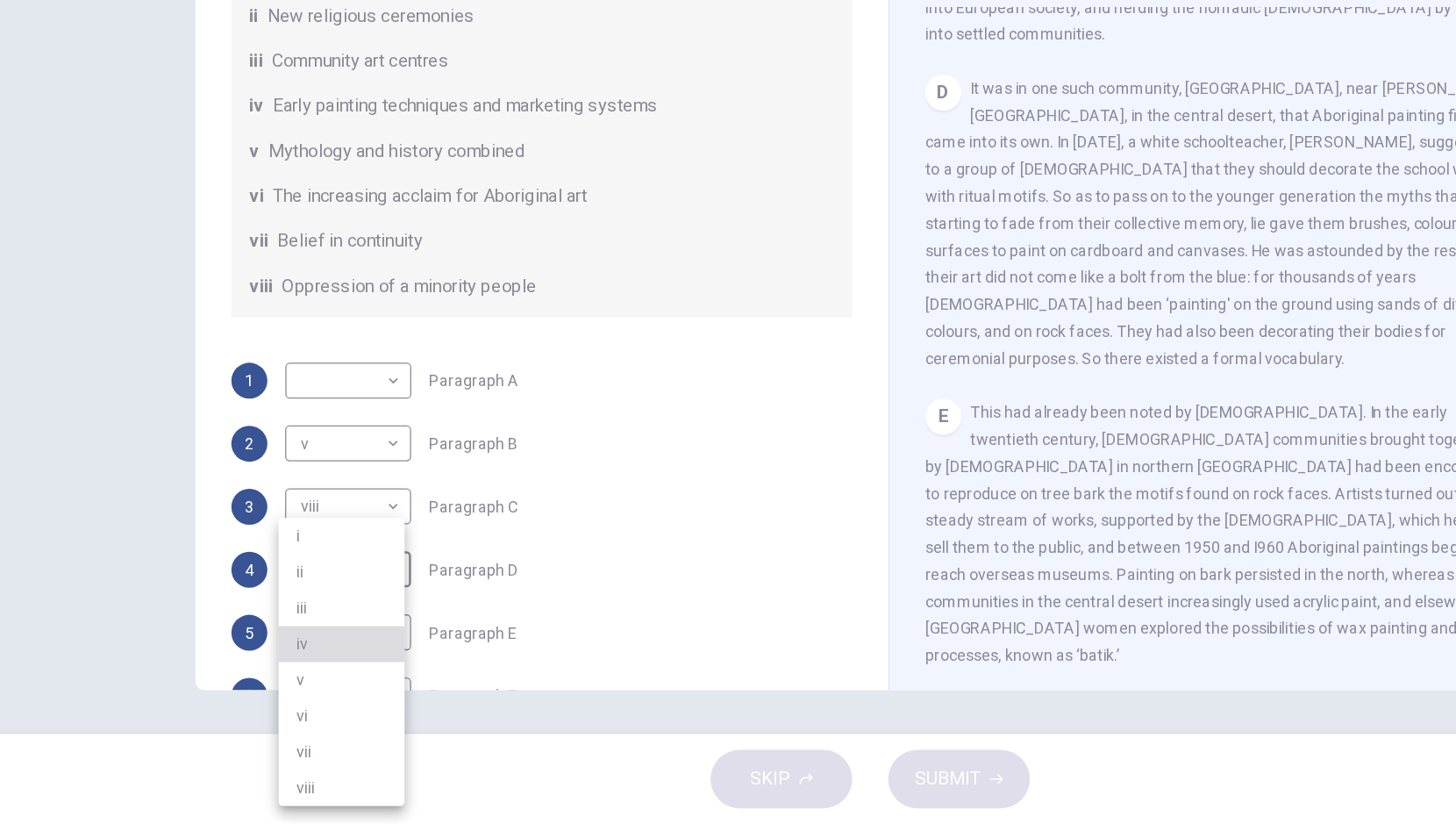
click at [313, 685] on li "iv" at bounding box center [316, 683] width 98 height 28
type input "**"
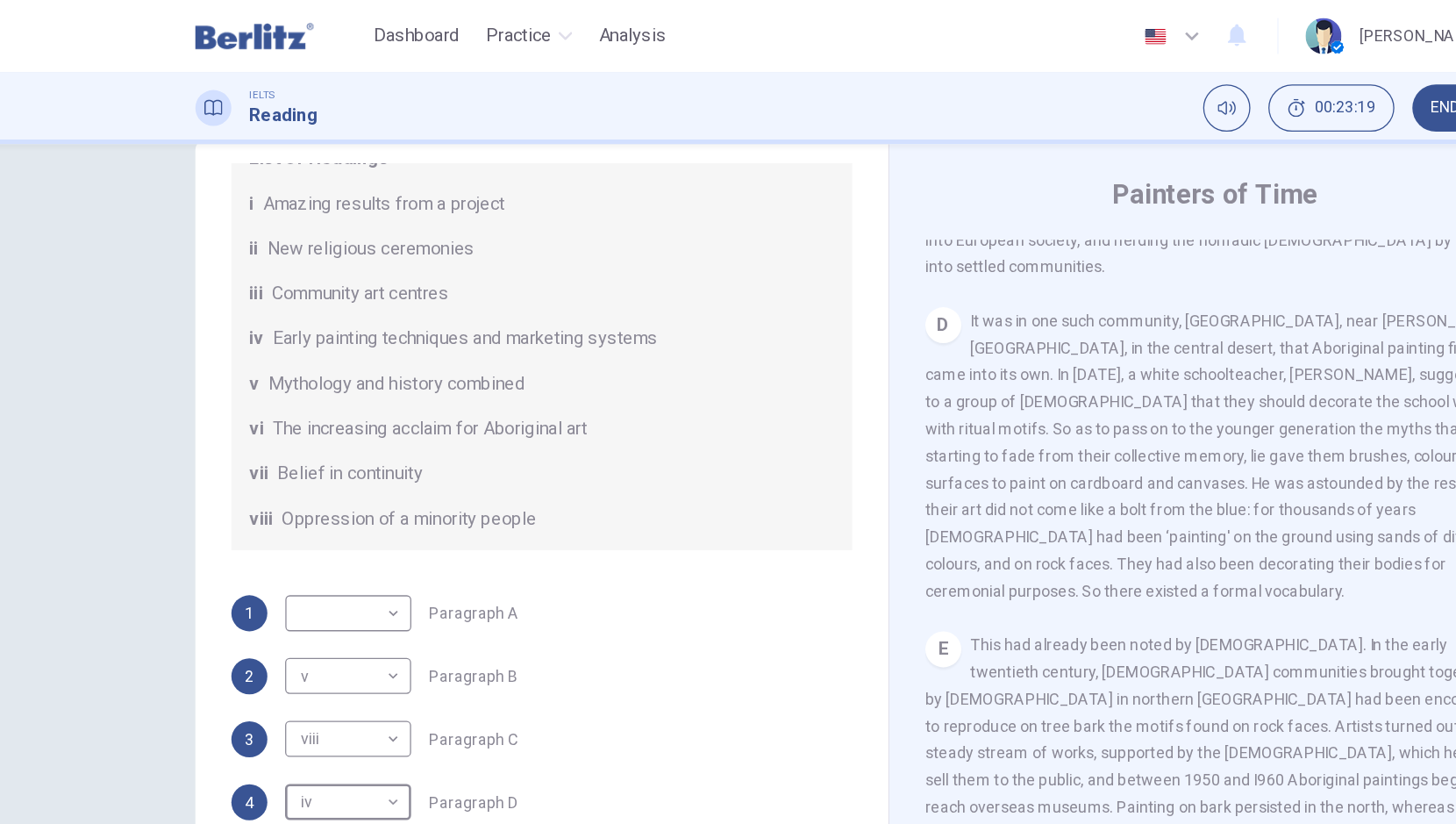
click at [323, 493] on body "This site uses cookies, as explained in our Privacy Policy . If you agree to th…" at bounding box center [728, 412] width 1456 height 824
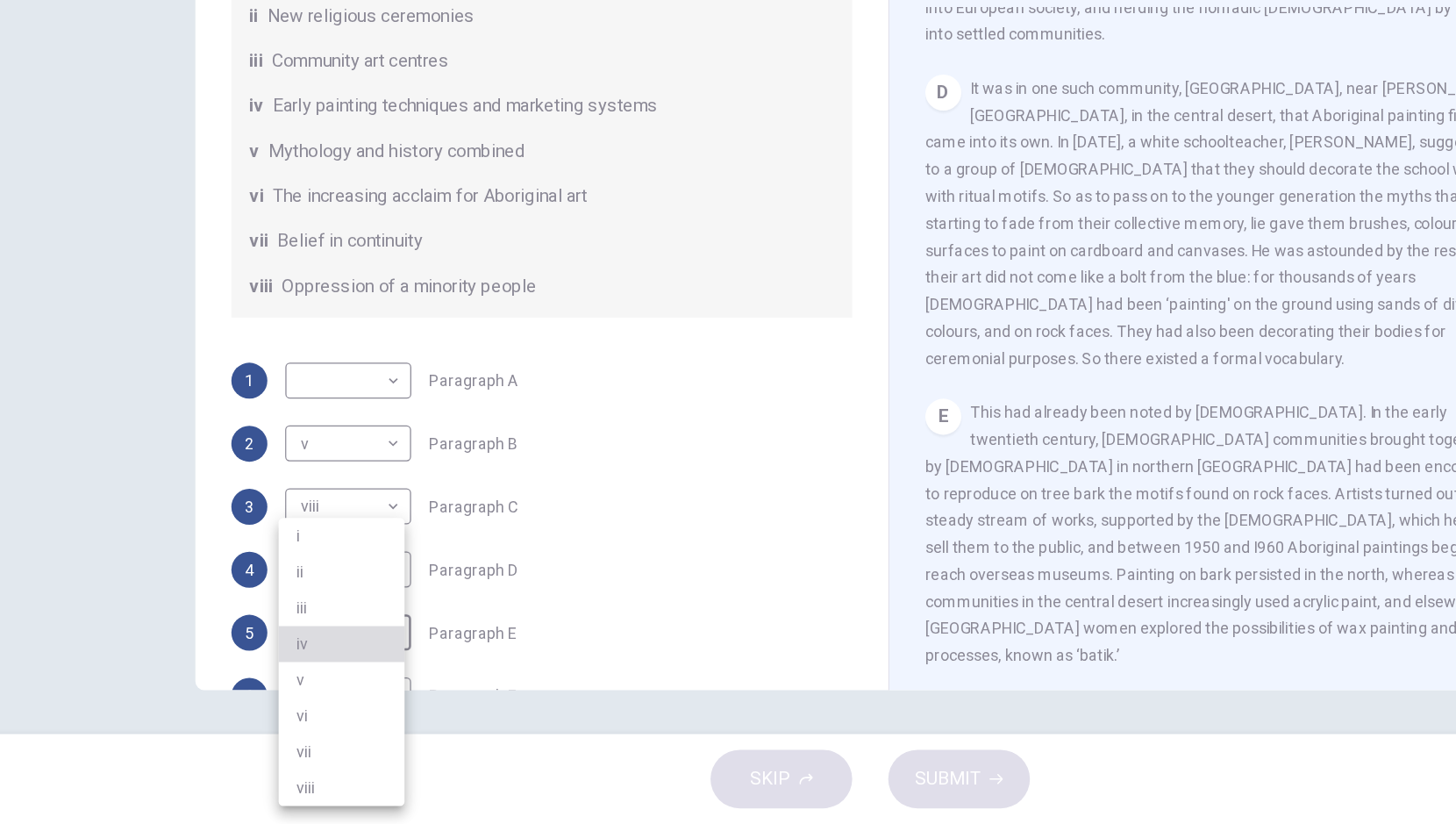
click at [337, 690] on li "iv" at bounding box center [316, 683] width 98 height 28
type input "**"
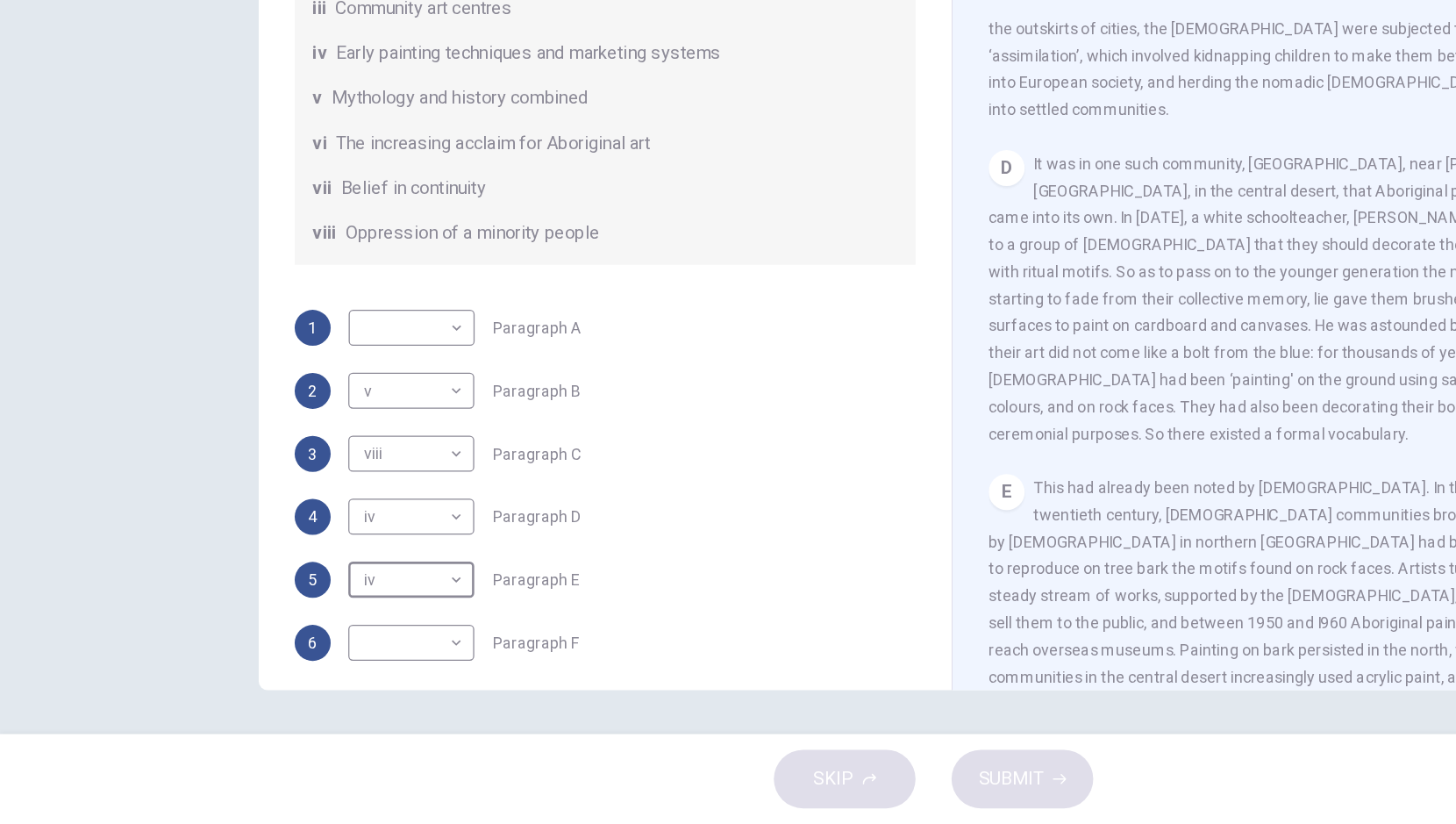
scroll to position [300, 0]
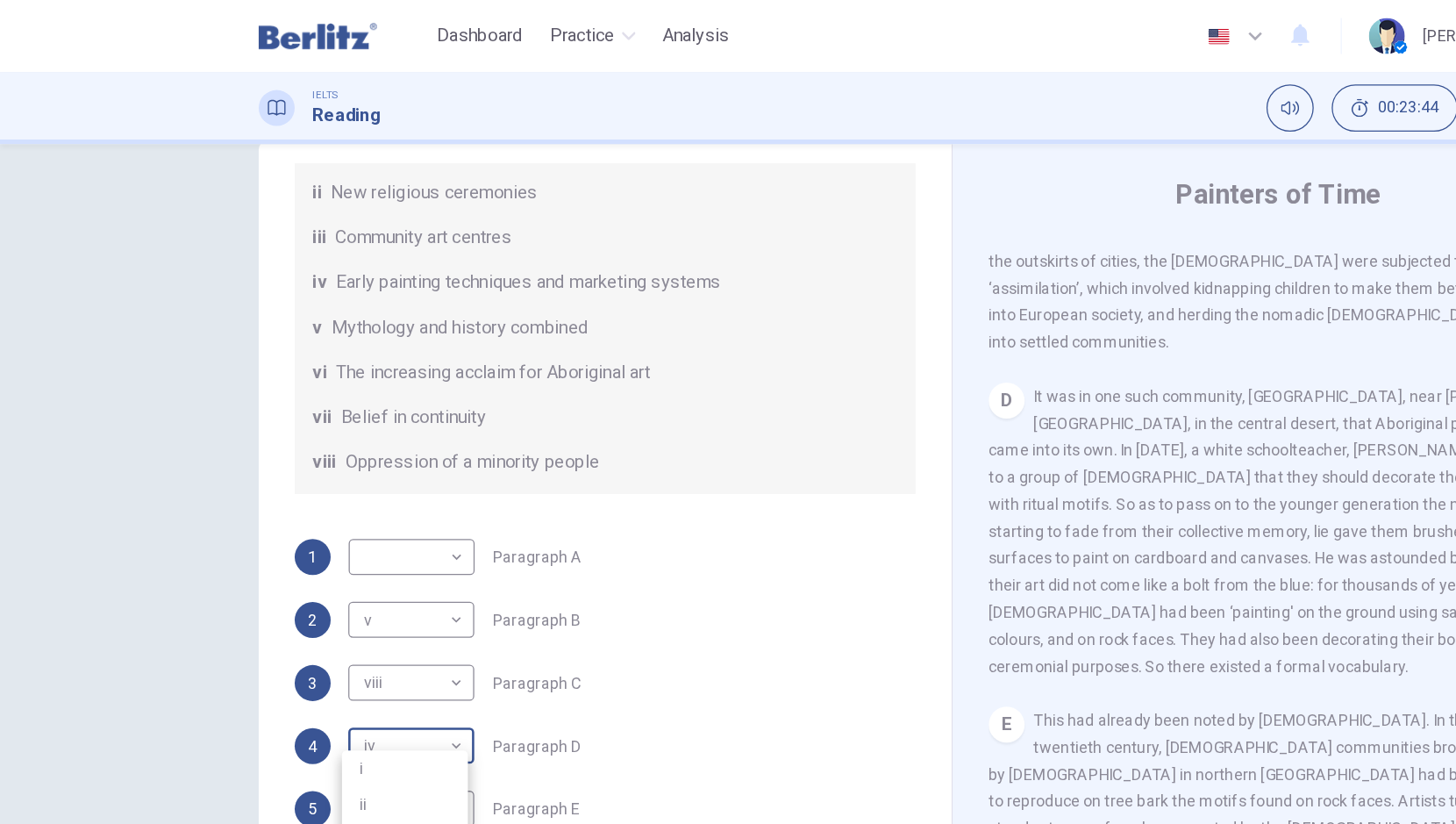
click at [307, 395] on body "This site uses cookies, as explained in our Privacy Policy . If you agree to th…" at bounding box center [728, 412] width 1456 height 824
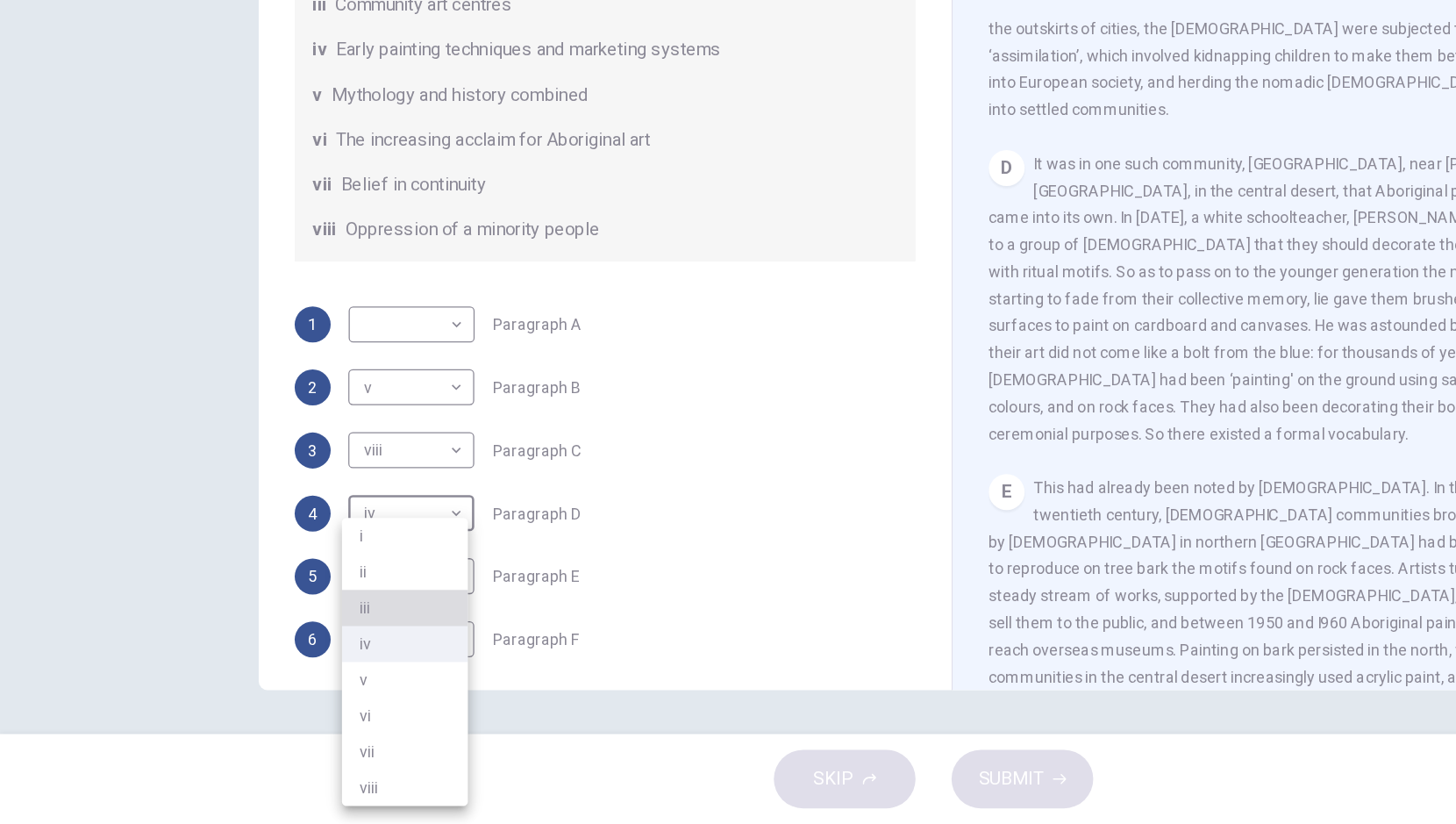
click at [324, 659] on li "iii" at bounding box center [316, 655] width 98 height 28
type input "***"
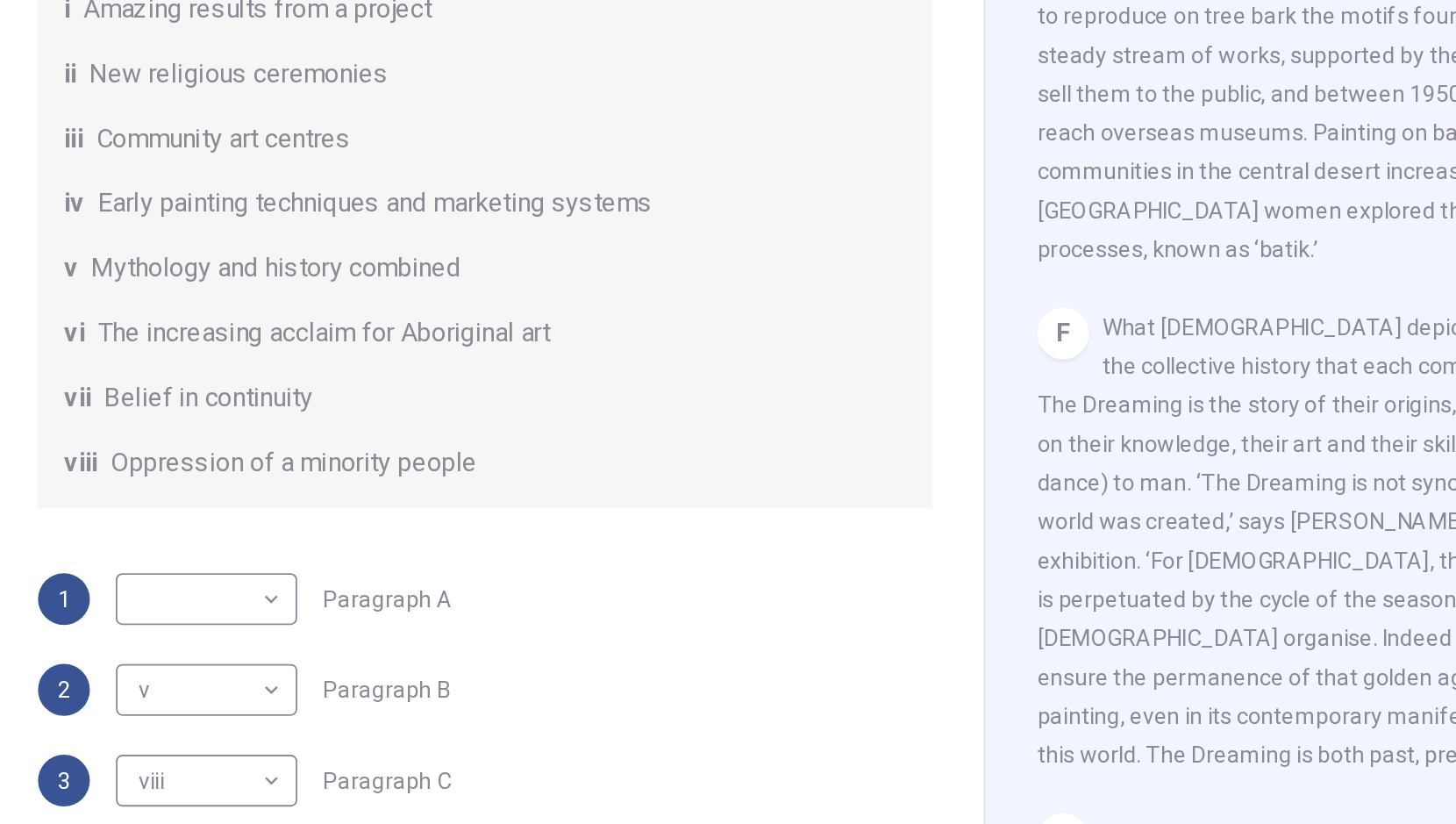
scroll to position [309, 0]
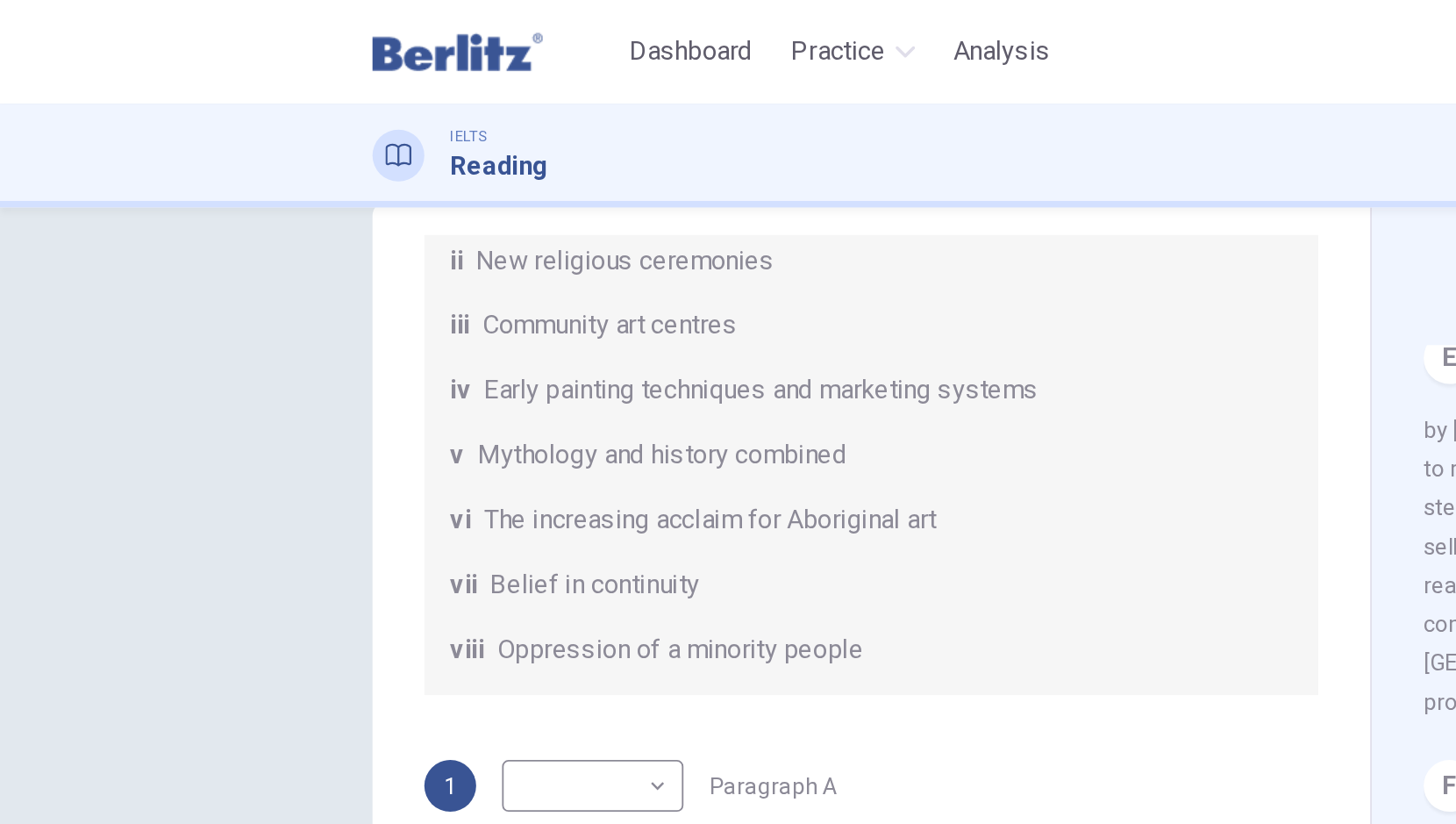
click at [139, 296] on body "This site uses cookies, as explained in our Privacy Policy . If you agree to th…" at bounding box center [728, 412] width 1456 height 824
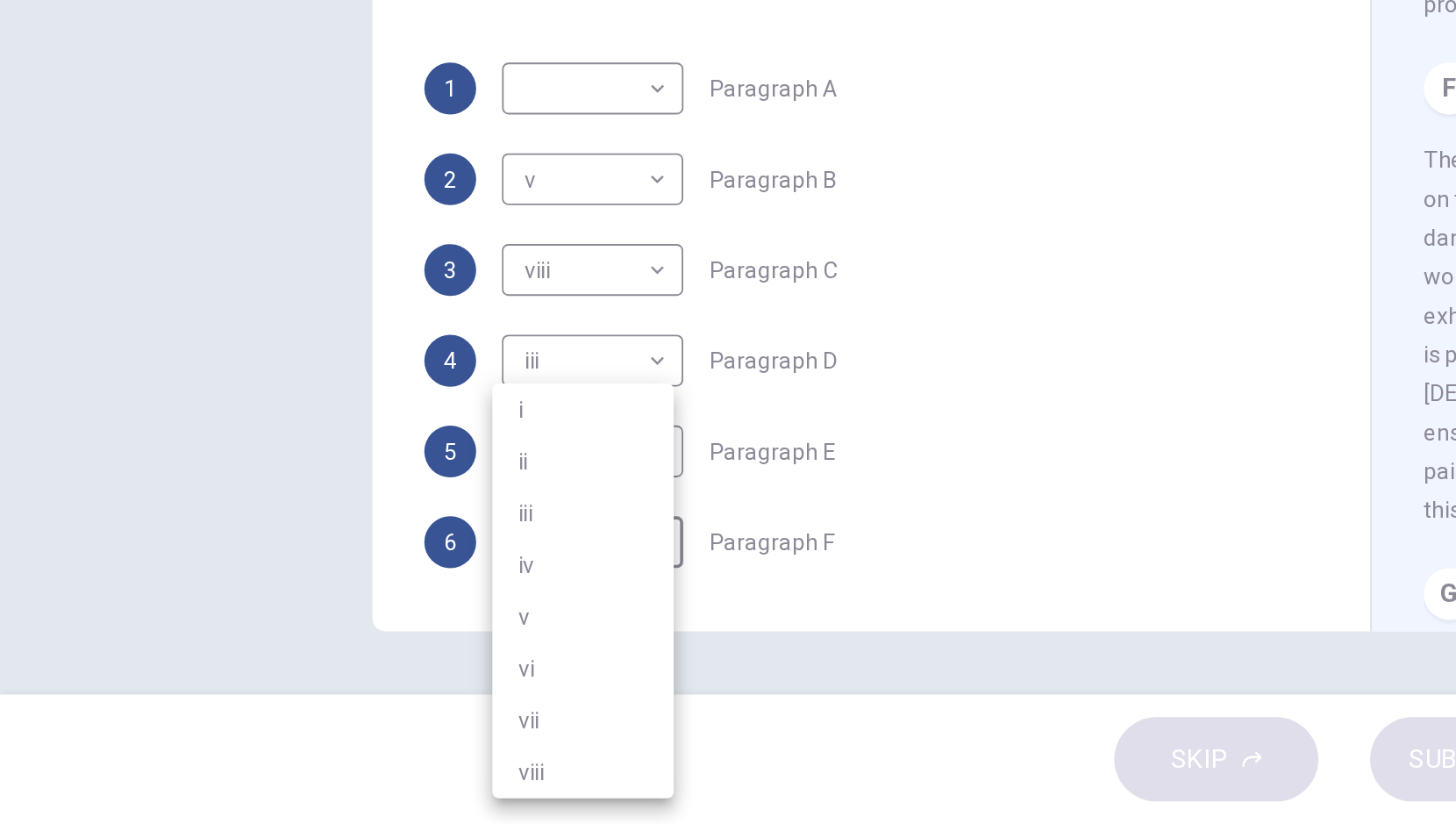
click at [337, 632] on li "ii" at bounding box center [316, 626] width 98 height 28
type input "**"
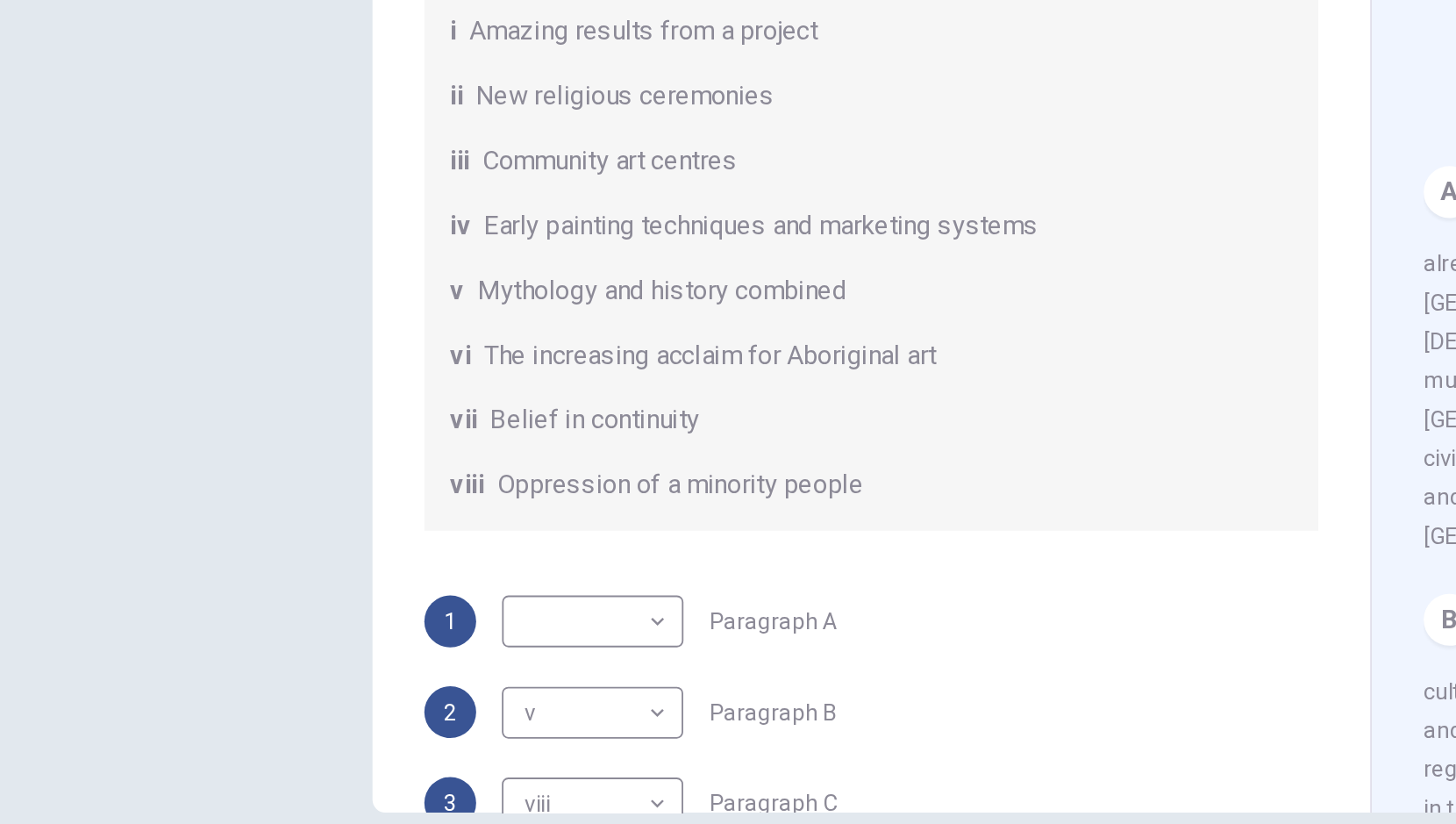
scroll to position [124, 0]
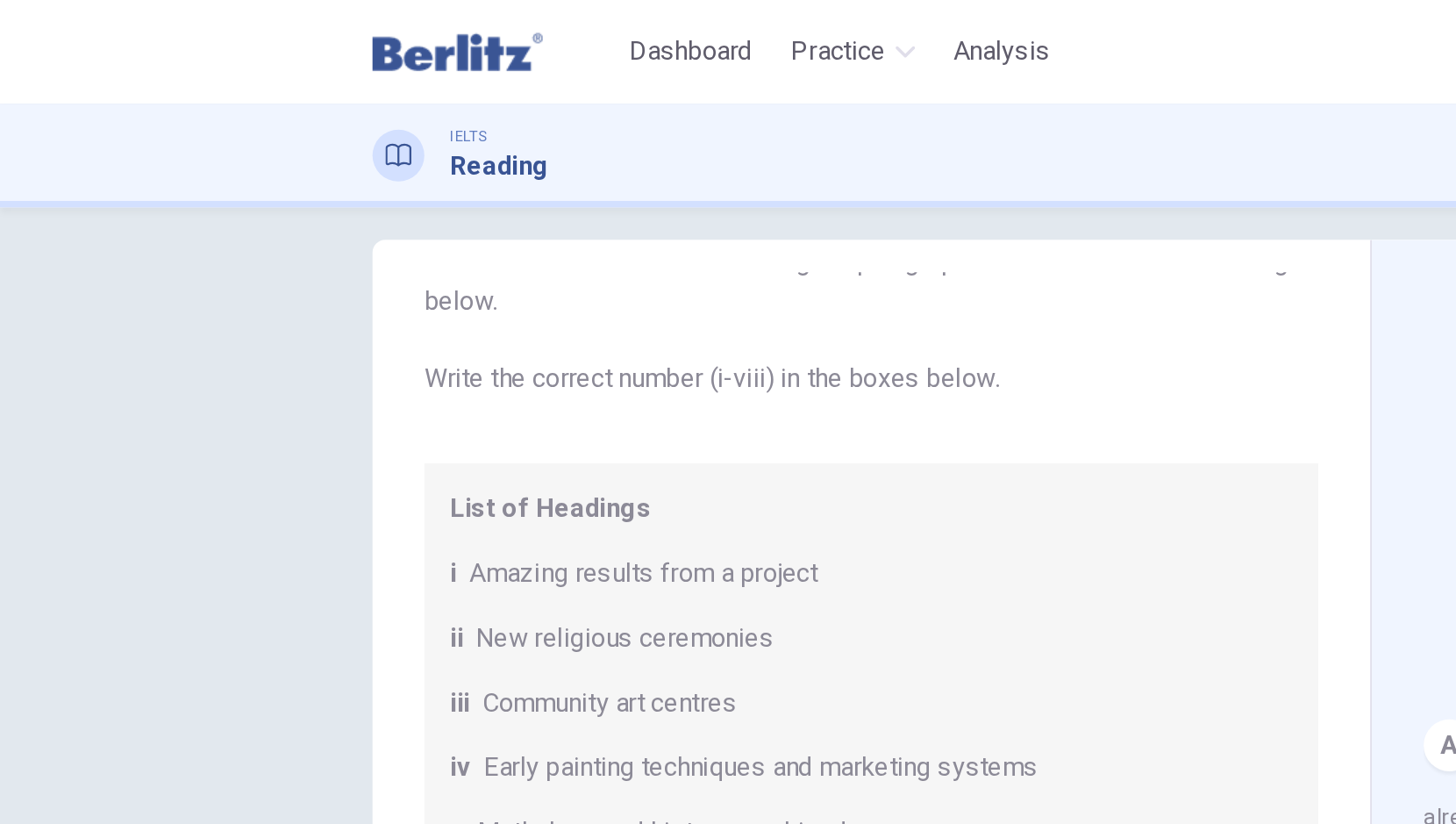
click at [294, 326] on body "This site uses cookies, as explained in our Privacy Policy . If you agree to th…" at bounding box center [728, 412] width 1456 height 824
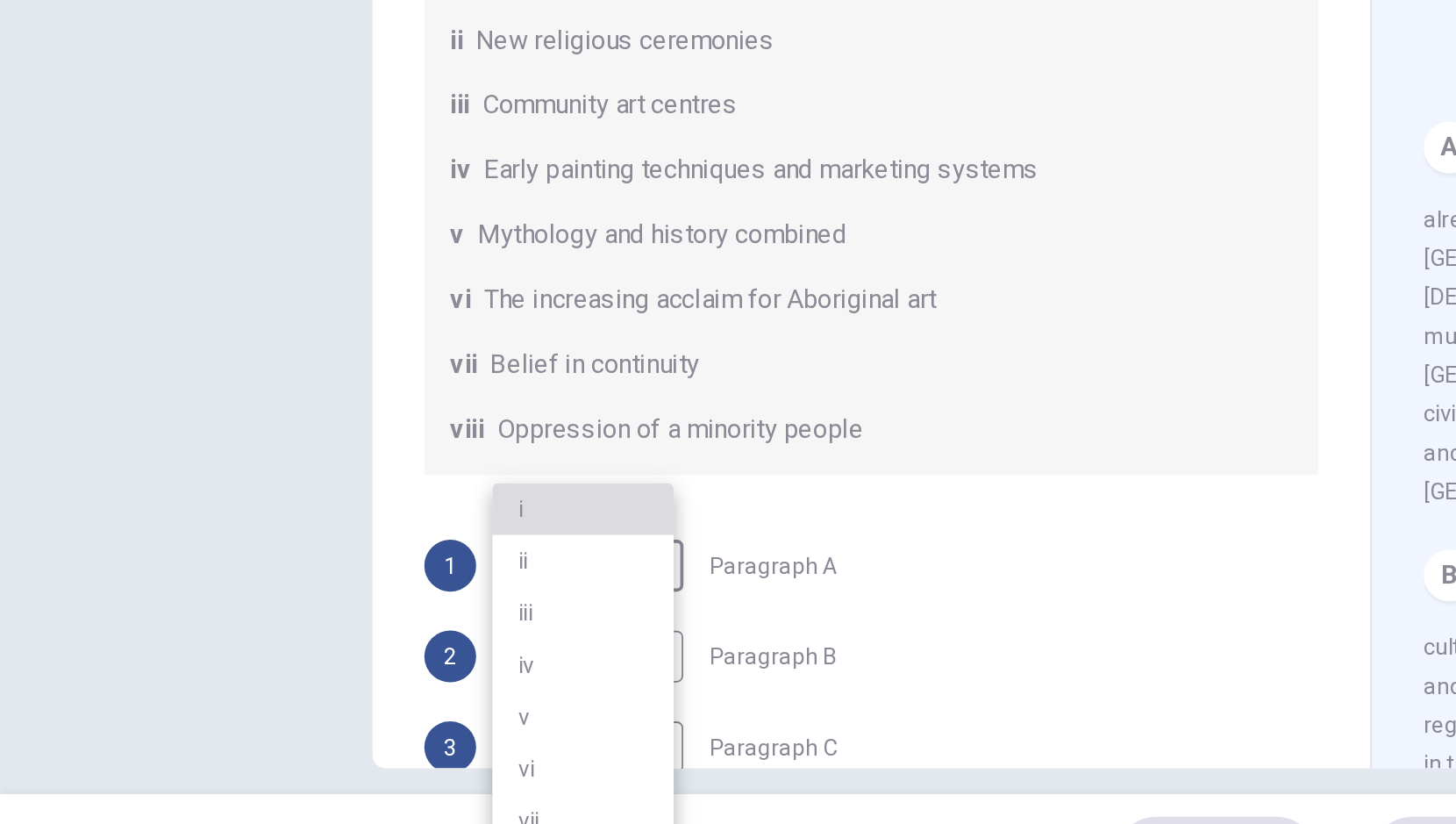
click at [316, 599] on li "i" at bounding box center [316, 598] width 98 height 28
type input "*"
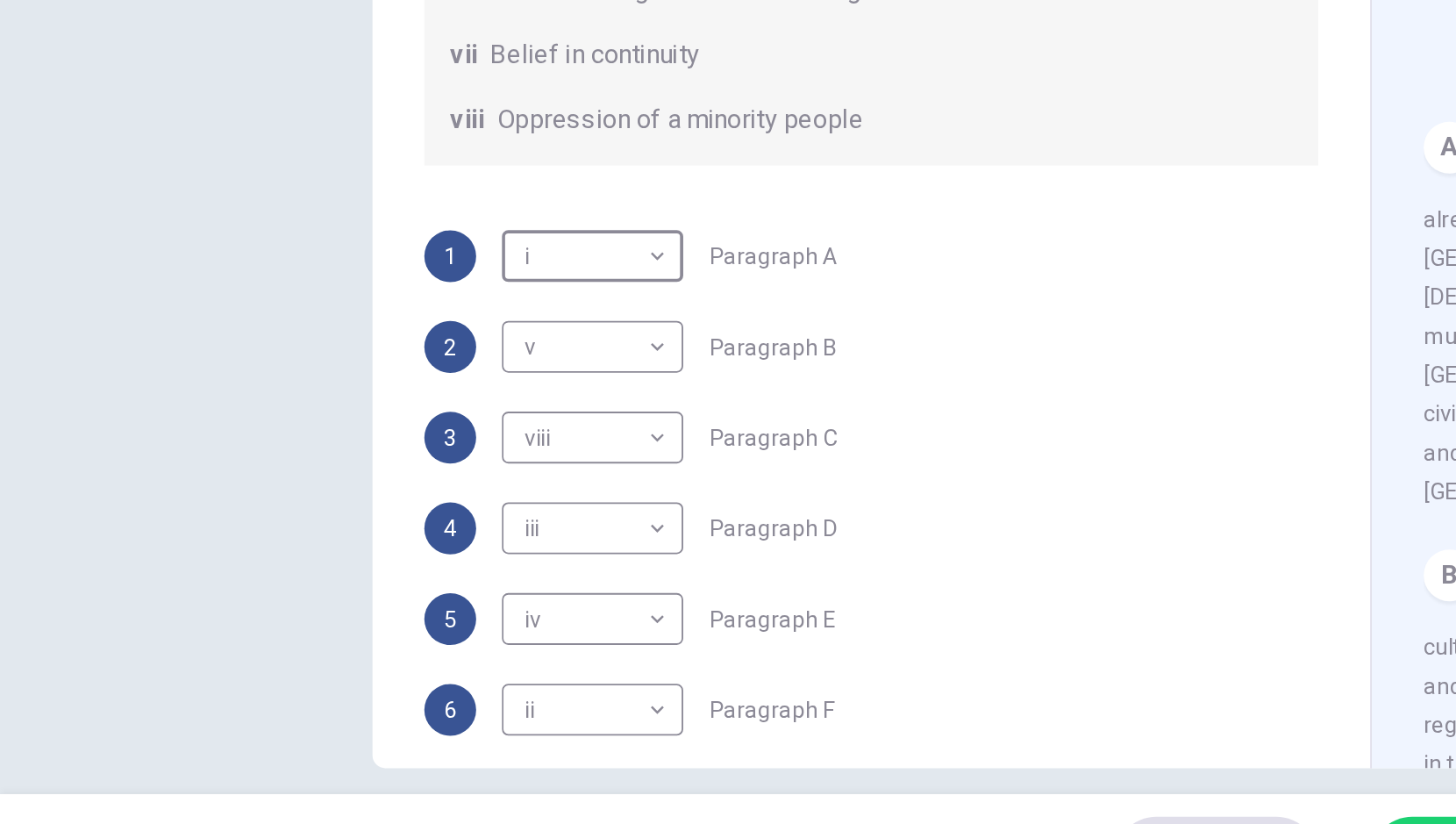
scroll to position [309, 0]
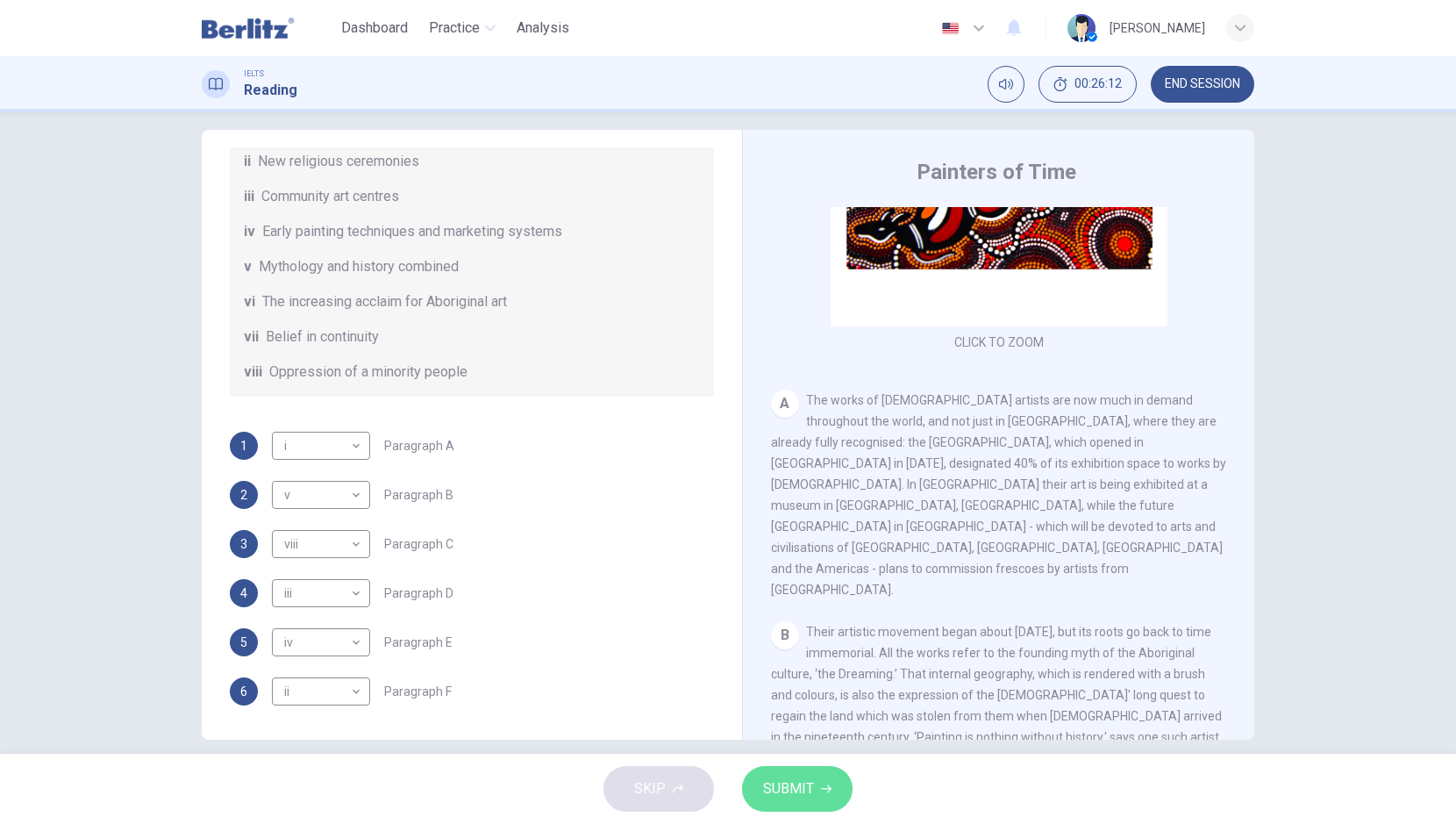
click at [808, 787] on span "SUBMIT" at bounding box center [788, 788] width 51 height 24
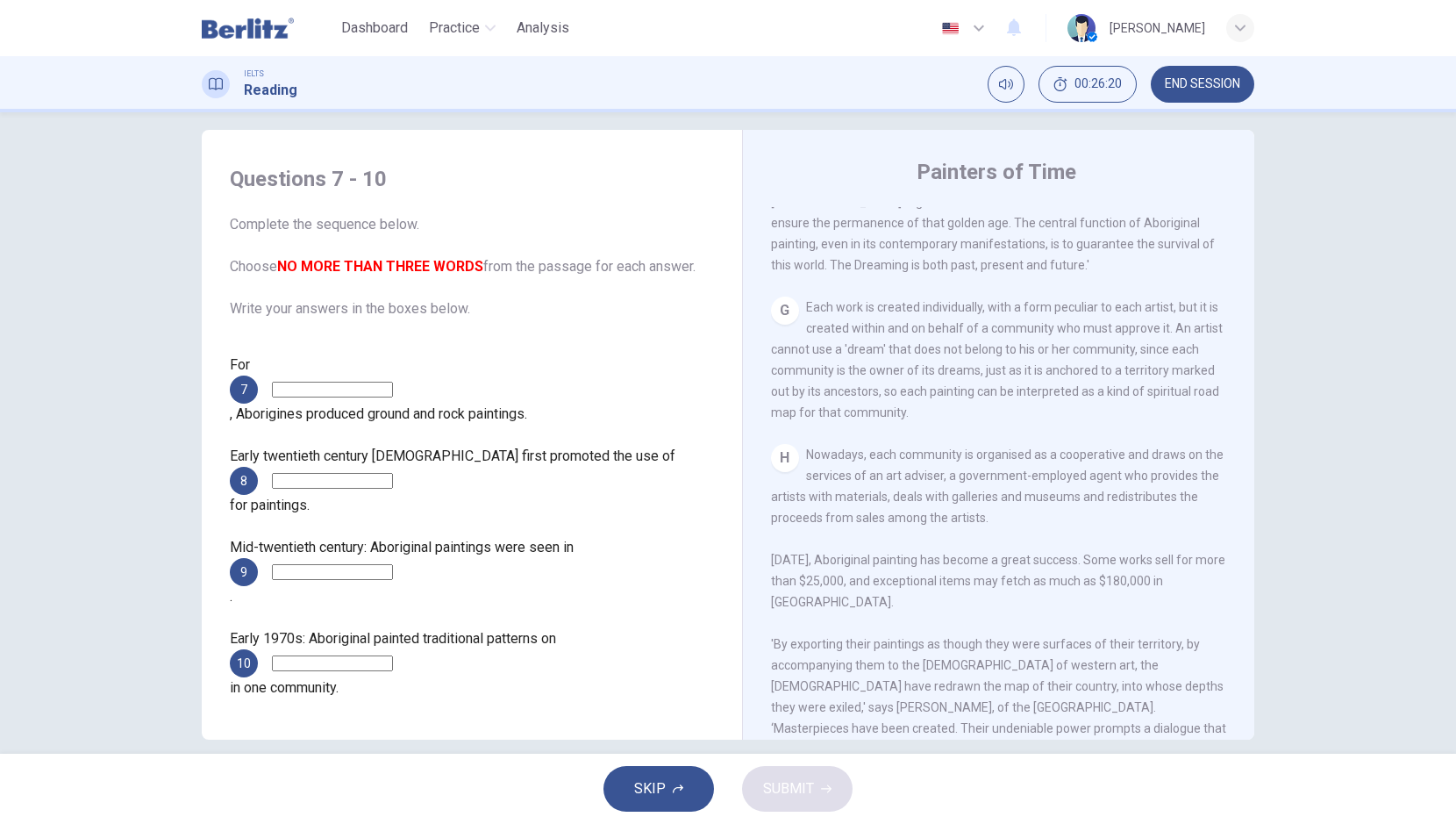
scroll to position [1659, 0]
